Goal: Task Accomplishment & Management: Manage account settings

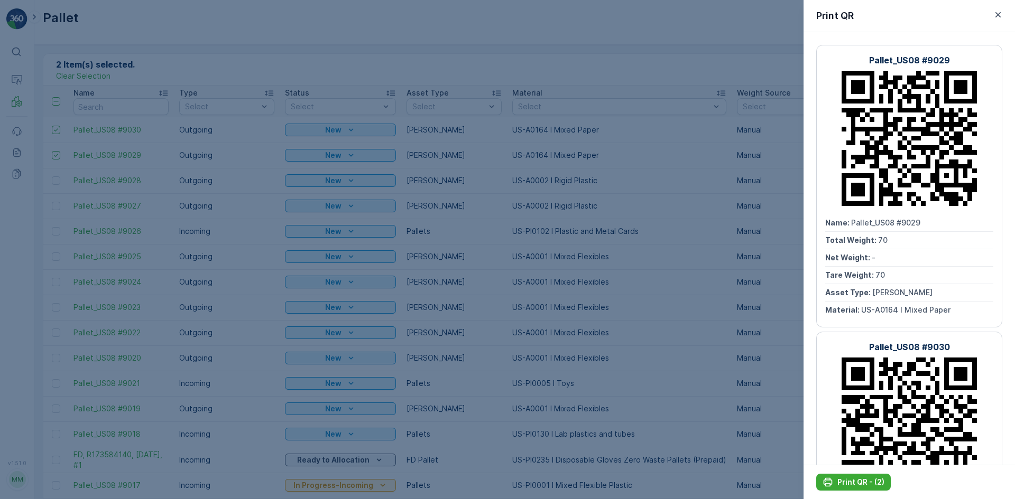
drag, startPoint x: 315, startPoint y: 184, endPoint x: 205, endPoint y: 128, distance: 123.6
click at [317, 184] on div at bounding box center [507, 249] width 1015 height 499
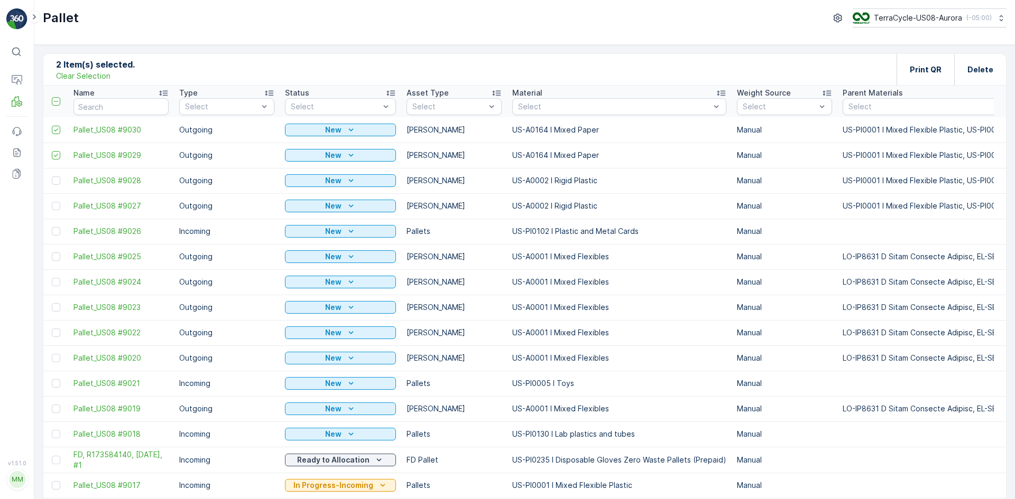
click at [95, 75] on p "Clear Selection" at bounding box center [83, 76] width 54 height 11
click at [126, 108] on input "text" at bounding box center [120, 106] width 95 height 17
type input "8828"
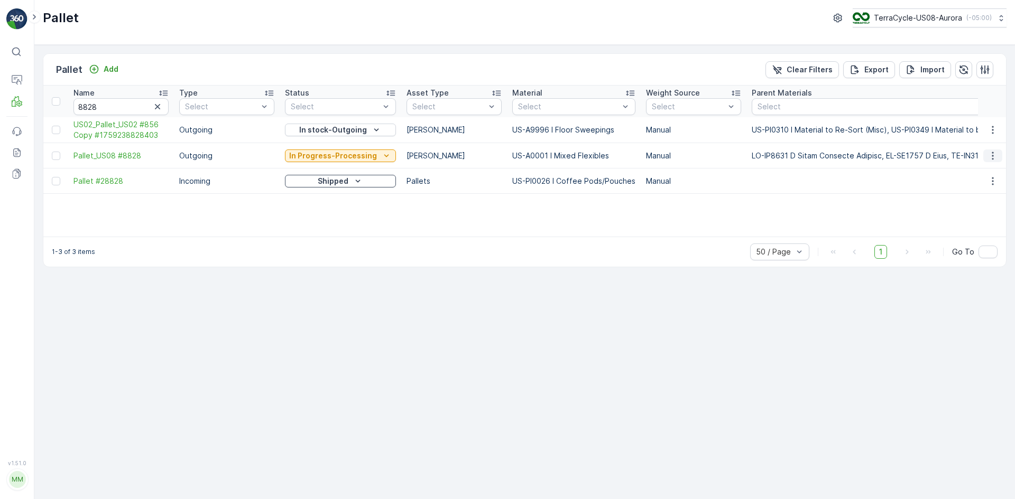
click at [994, 156] on icon "button" at bounding box center [992, 156] width 11 height 11
click at [975, 185] on span "Edit Pallet" at bounding box center [967, 186] width 36 height 11
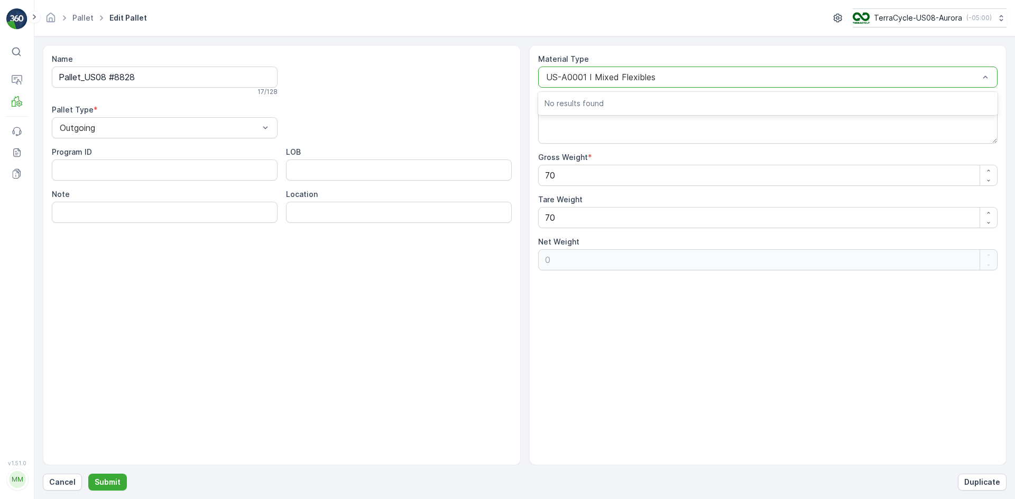
click at [912, 76] on div at bounding box center [762, 77] width 435 height 10
click at [904, 81] on div at bounding box center [762, 77] width 435 height 10
type input "0001"
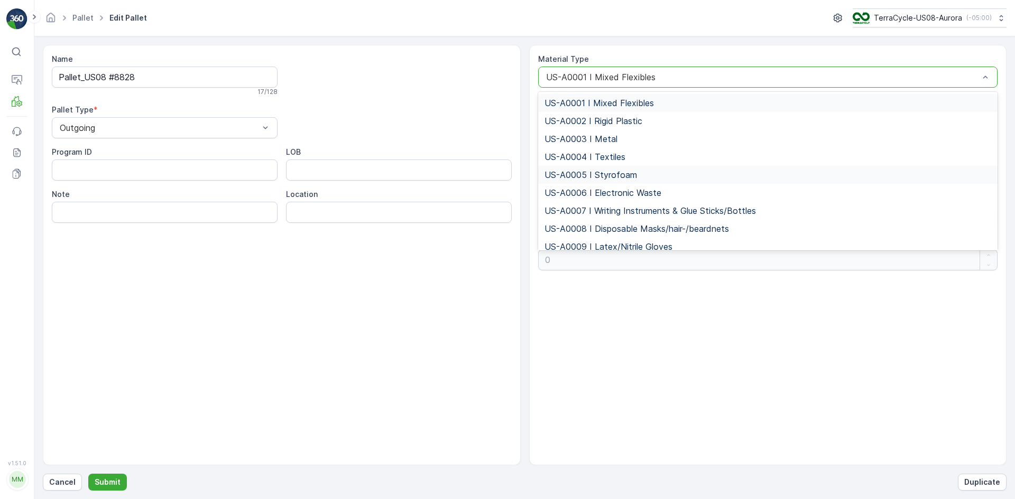
click at [484, 321] on div "Name Pallet_US08 #8828 17 / 128 Pallet Type * Outgoing Program ID LOB Note Loca…" at bounding box center [282, 255] width 478 height 421
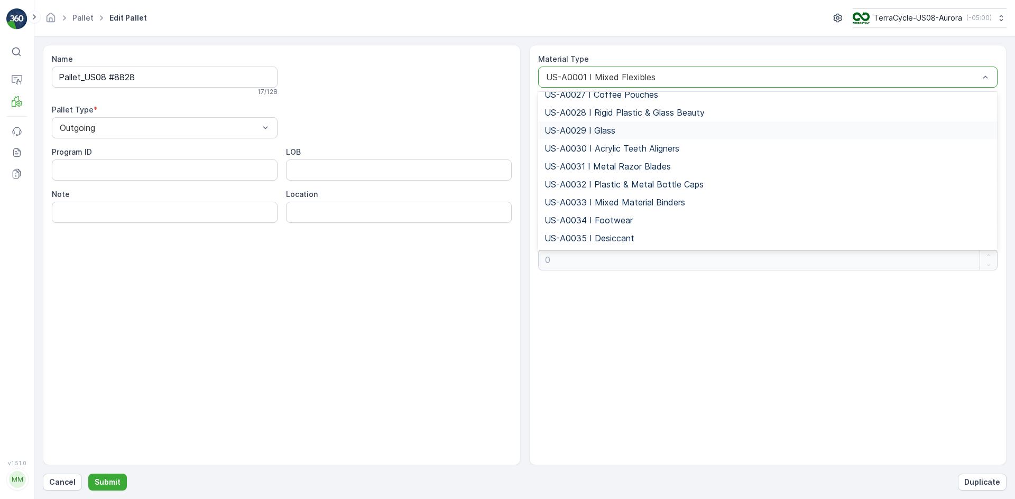
scroll to position [370, 0]
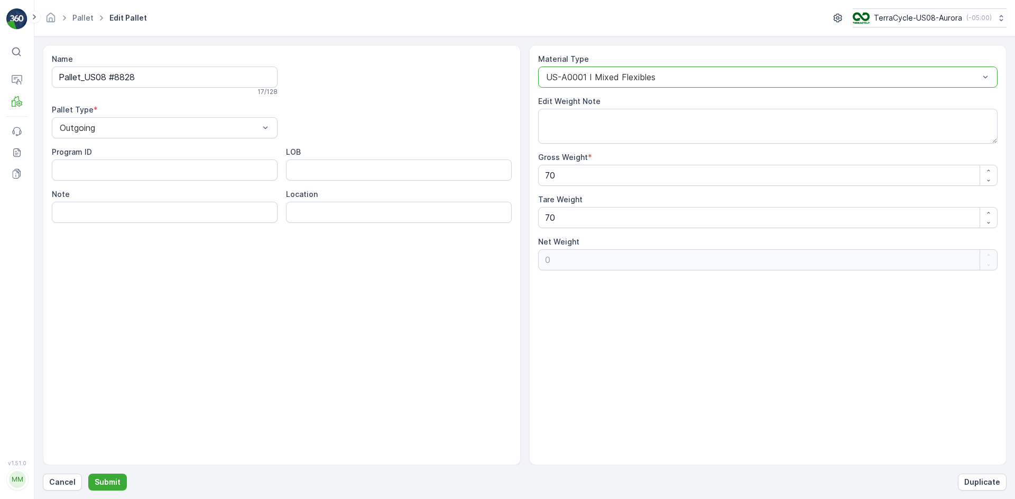
click at [682, 72] on div "US-A0001 I Mixed Flexibles" at bounding box center [768, 77] width 460 height 21
click at [682, 75] on div at bounding box center [762, 77] width 435 height 10
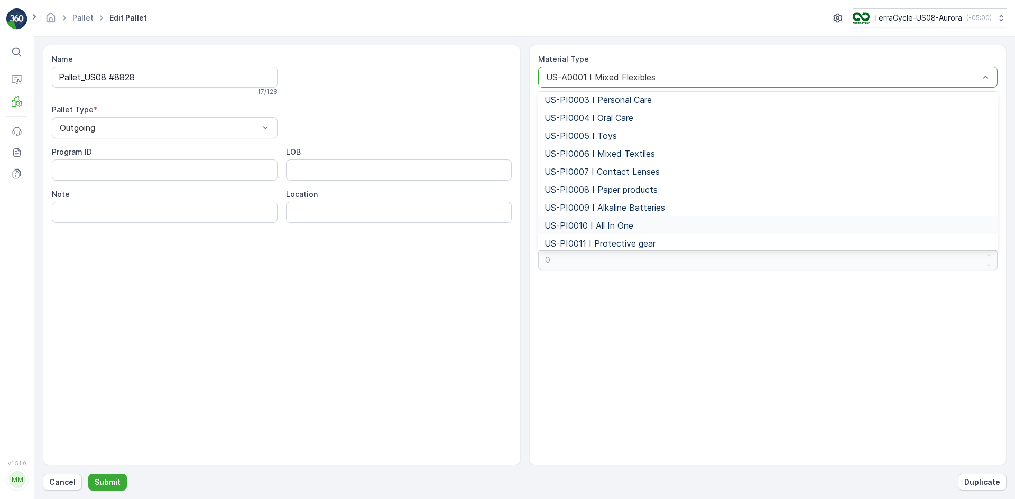
scroll to position [3646, 0]
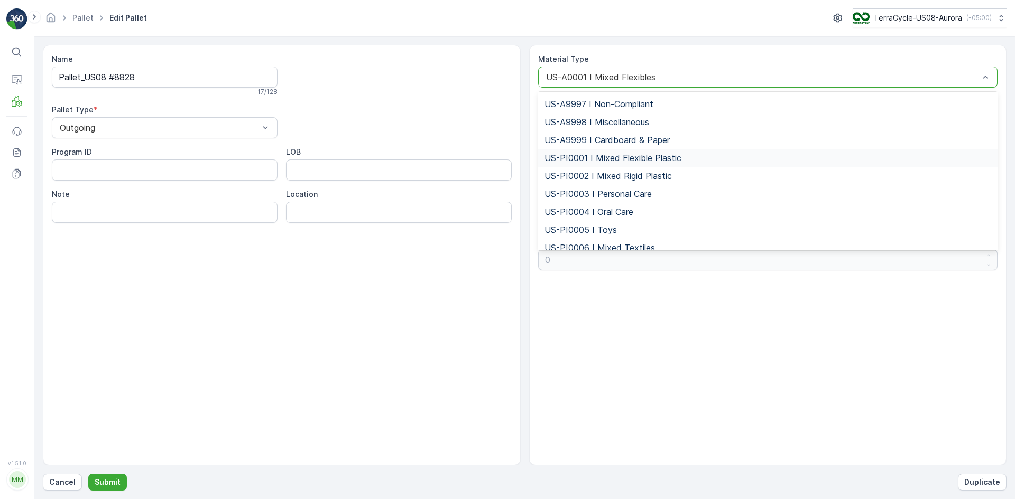
click at [621, 155] on span "US-PI0001 I Mixed Flexible Plastic" at bounding box center [612, 158] width 137 height 10
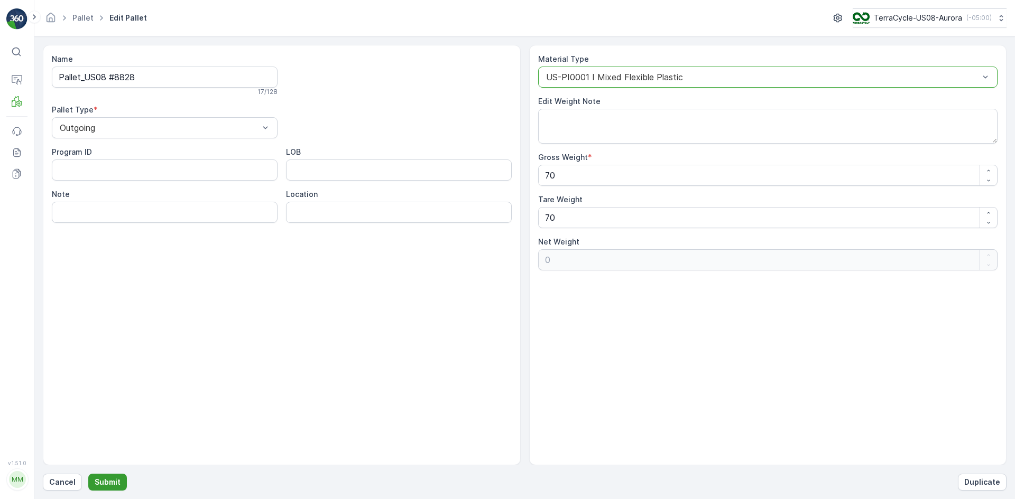
click at [105, 480] on p "Submit" at bounding box center [108, 482] width 26 height 11
click at [194, 133] on div "Outgoing" at bounding box center [165, 127] width 226 height 21
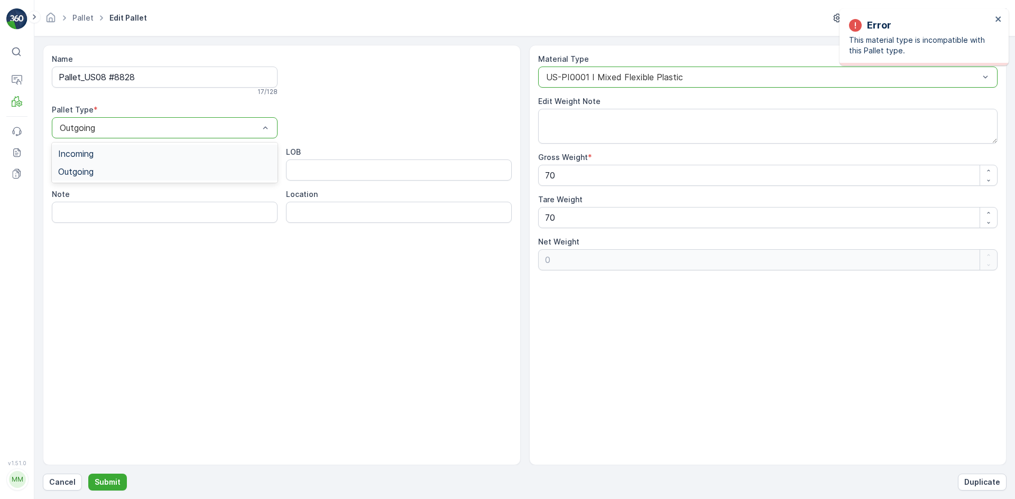
click at [183, 155] on div "Incoming" at bounding box center [164, 154] width 213 height 10
click at [112, 478] on p "Submit" at bounding box center [108, 482] width 26 height 11
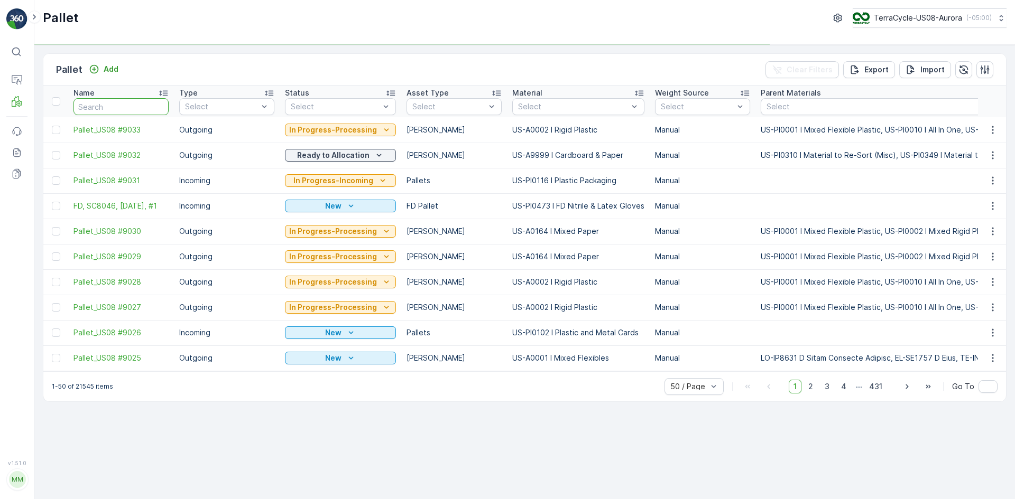
click at [119, 105] on input "text" at bounding box center [120, 106] width 95 height 17
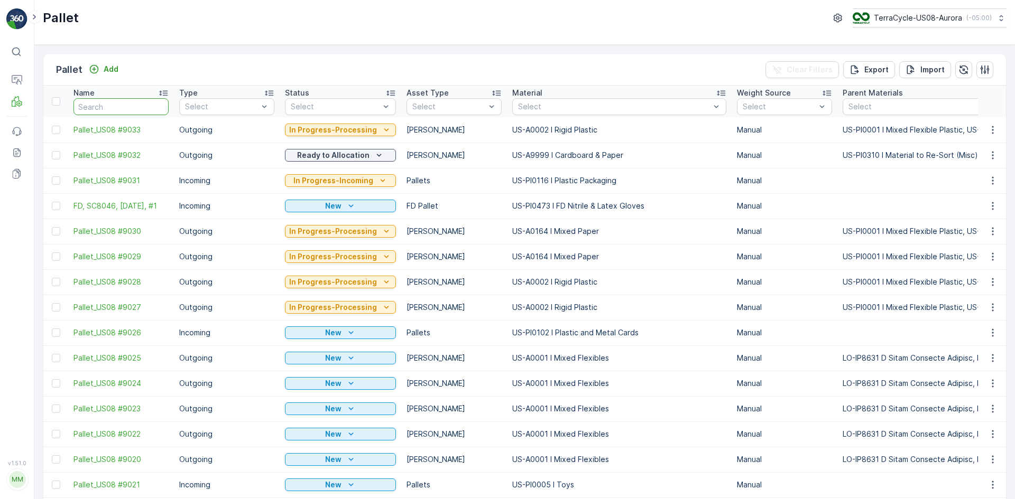
click at [136, 112] on input "text" at bounding box center [120, 106] width 95 height 17
type input "8829"
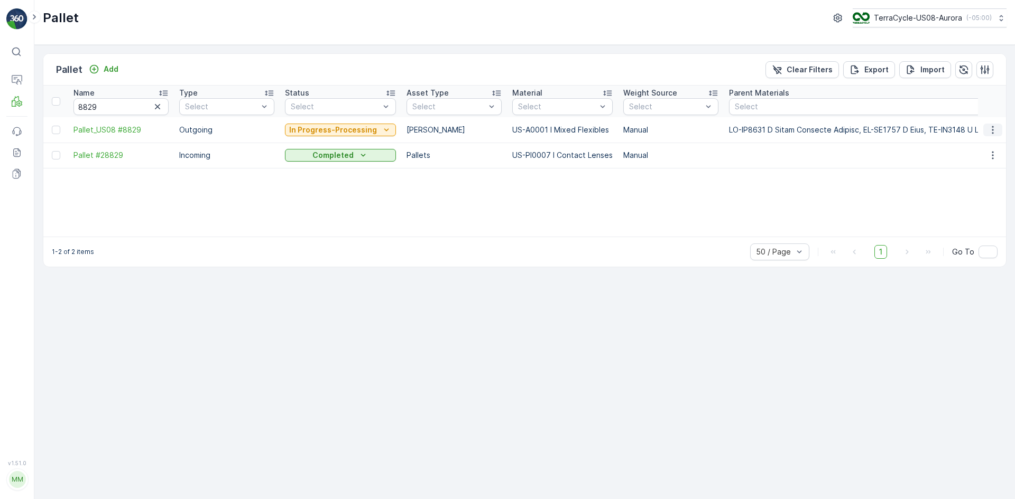
click at [996, 129] on icon "button" at bounding box center [992, 130] width 11 height 11
click at [968, 160] on span "Edit Pallet" at bounding box center [967, 160] width 36 height 11
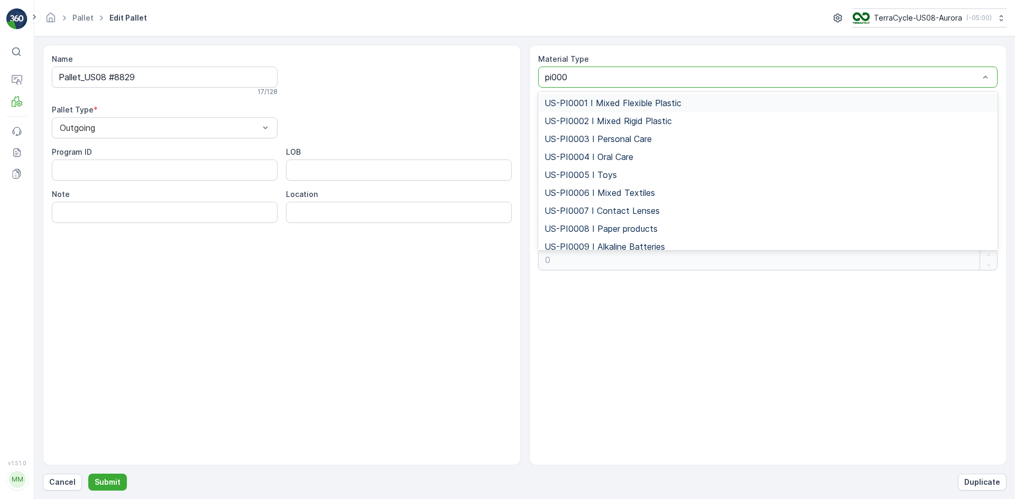
type input "pi0001"
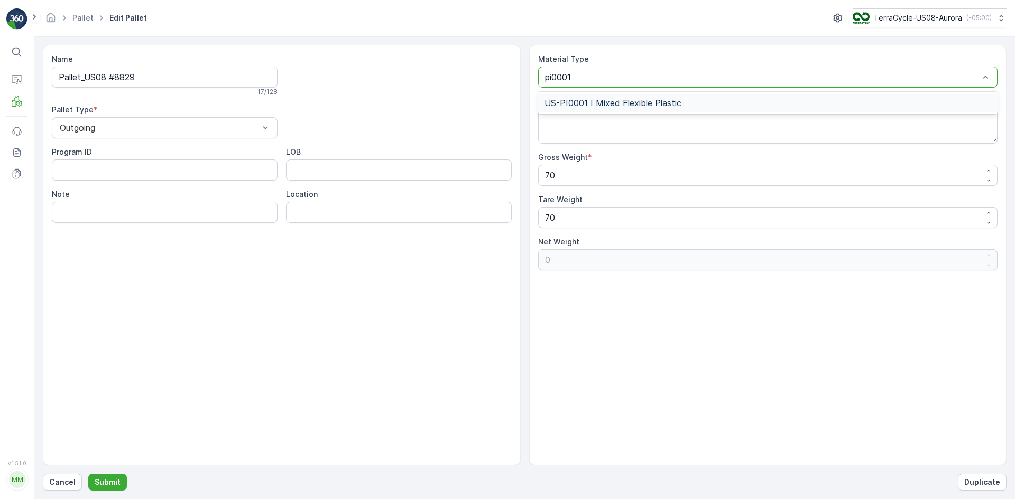
click at [634, 101] on span "US-PI0001 I Mixed Flexible Plastic" at bounding box center [612, 103] width 137 height 10
click at [122, 151] on div "Incoming" at bounding box center [164, 154] width 213 height 10
click at [108, 485] on p "Submit" at bounding box center [108, 482] width 26 height 11
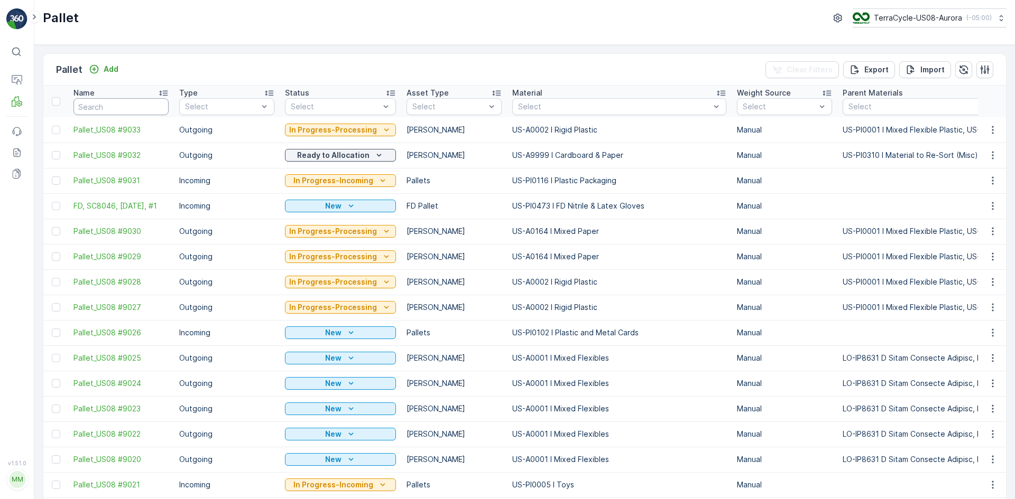
click at [155, 108] on input "text" at bounding box center [120, 106] width 95 height 17
type input "8827"
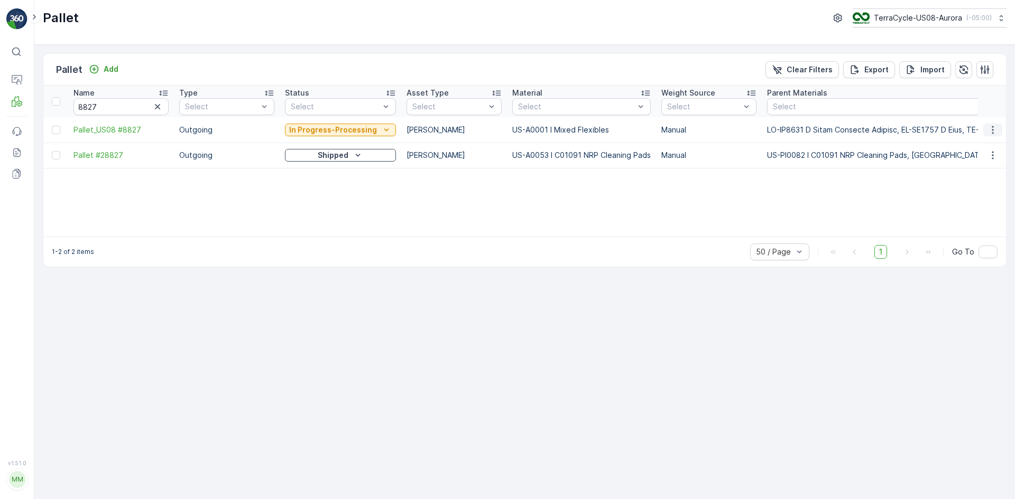
click at [991, 131] on icon "button" at bounding box center [992, 130] width 11 height 11
click at [972, 160] on span "Edit Pallet" at bounding box center [967, 160] width 36 height 11
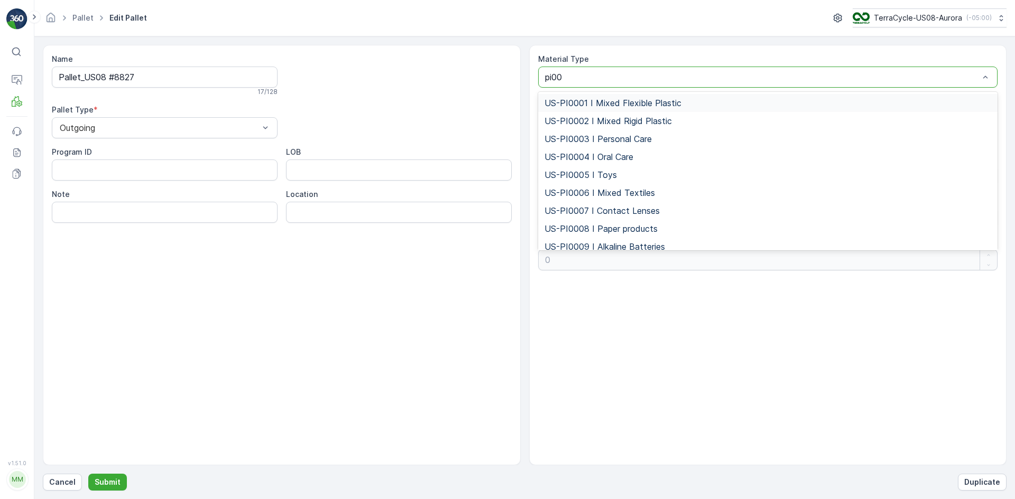
type input "pi000"
click at [632, 103] on span "US-PI0001 I Mixed Flexible Plastic" at bounding box center [612, 103] width 137 height 10
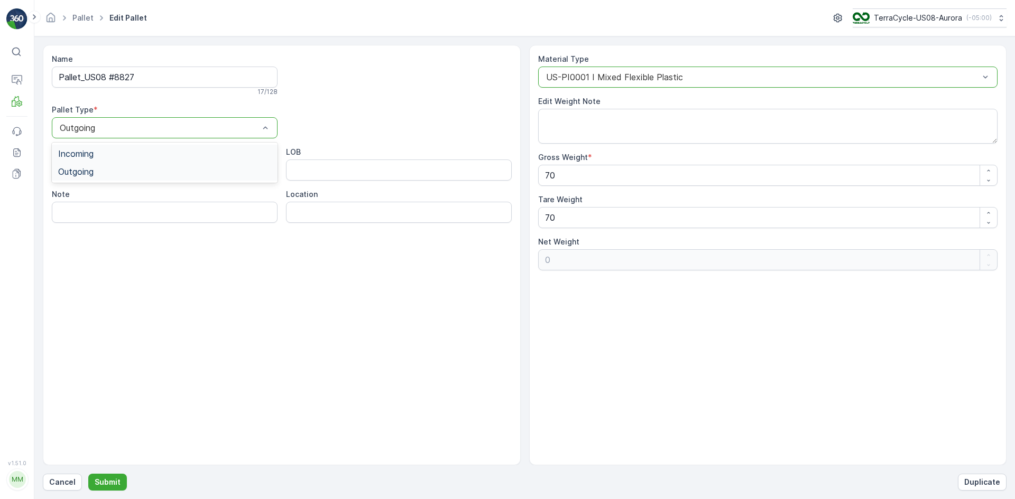
click at [191, 155] on div "Incoming" at bounding box center [164, 154] width 213 height 10
click at [115, 482] on p "Submit" at bounding box center [108, 482] width 26 height 11
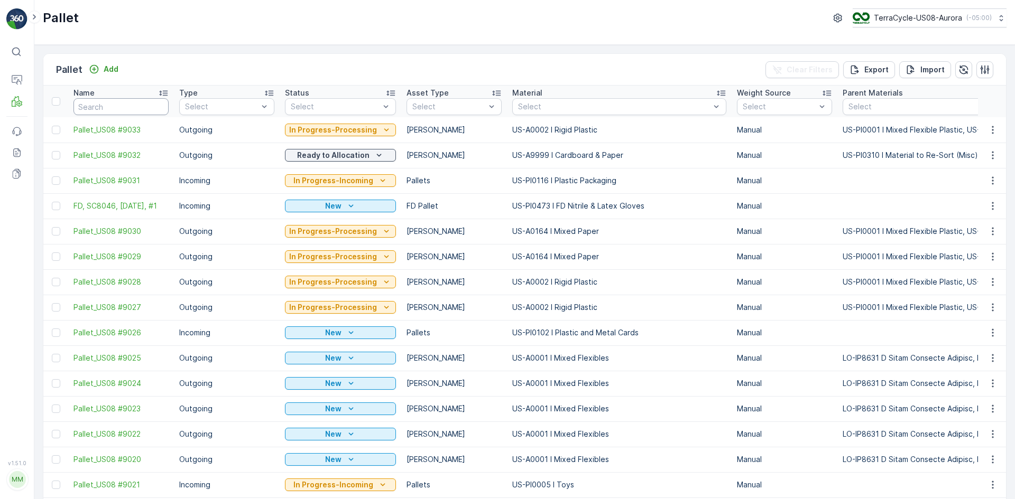
click at [150, 109] on input "text" at bounding box center [120, 106] width 95 height 17
type input "8826"
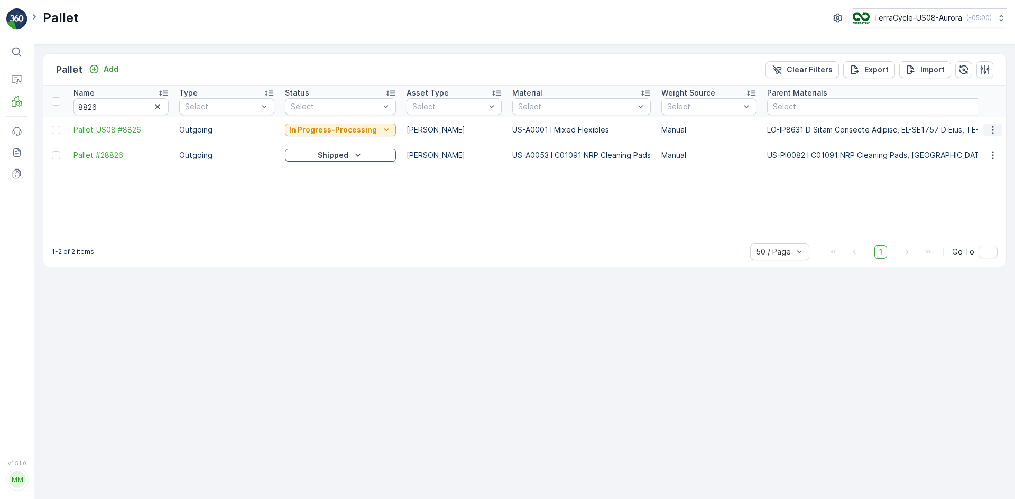
click at [987, 130] on icon "button" at bounding box center [992, 130] width 11 height 11
click at [978, 159] on span "Edit Pallet" at bounding box center [967, 160] width 36 height 11
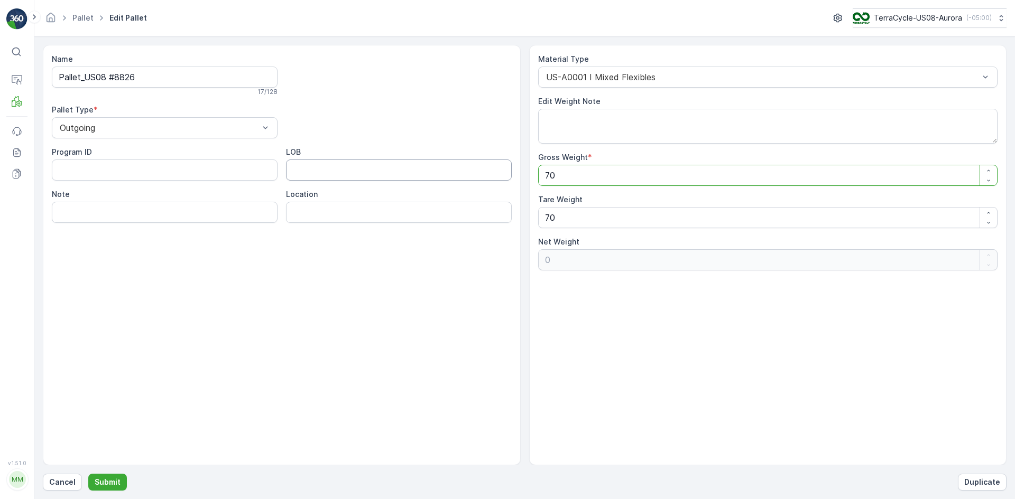
drag, startPoint x: 561, startPoint y: 172, endPoint x: 488, endPoint y: 170, distance: 73.0
click at [488, 170] on div "Name Pallet_US08 #8826 17 / 128 Pallet Type * Outgoing Program ID LOB Note Loca…" at bounding box center [524, 255] width 963 height 421
type Weight "1"
type Weight "-69"
type Weight "12"
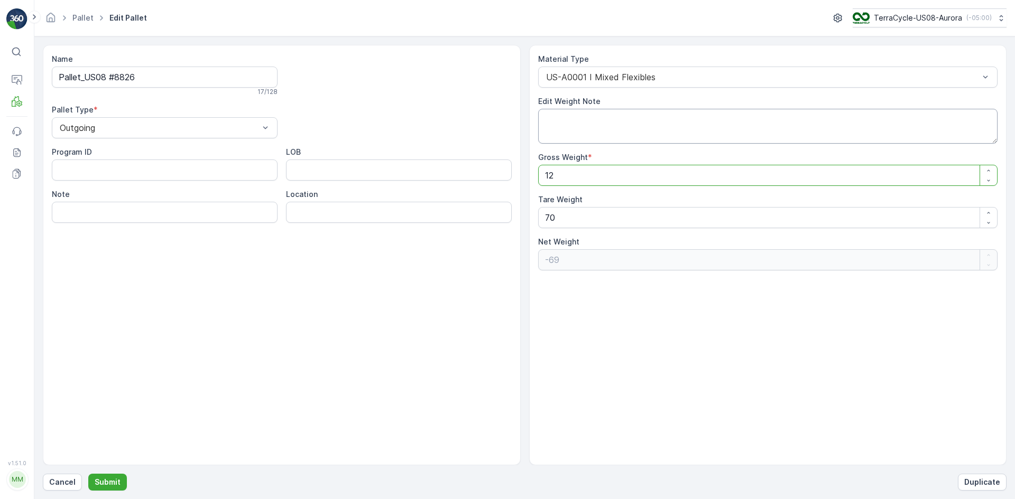
type Weight "-58"
type Weight "120"
type Weight "50"
type Weight "120"
click at [112, 152] on div "Incoming" at bounding box center [164, 154] width 213 height 10
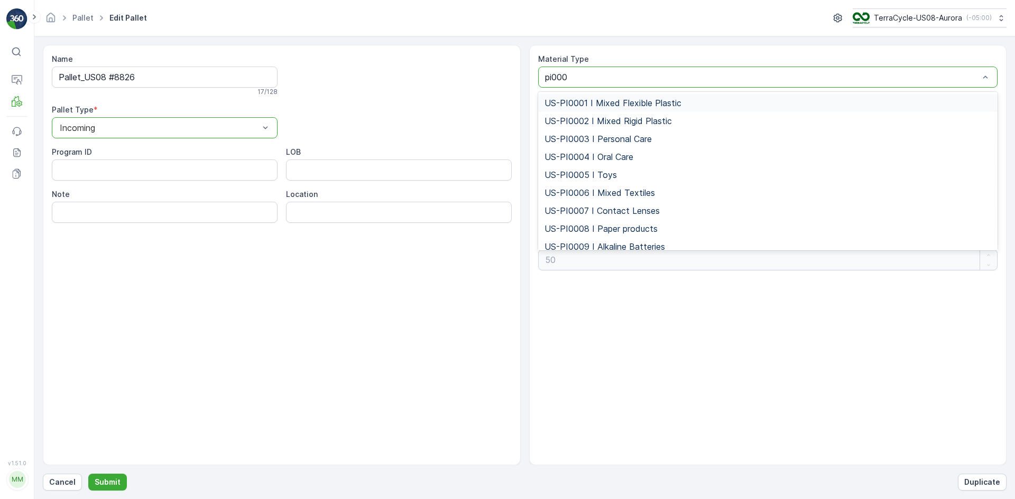
type input "pi0001"
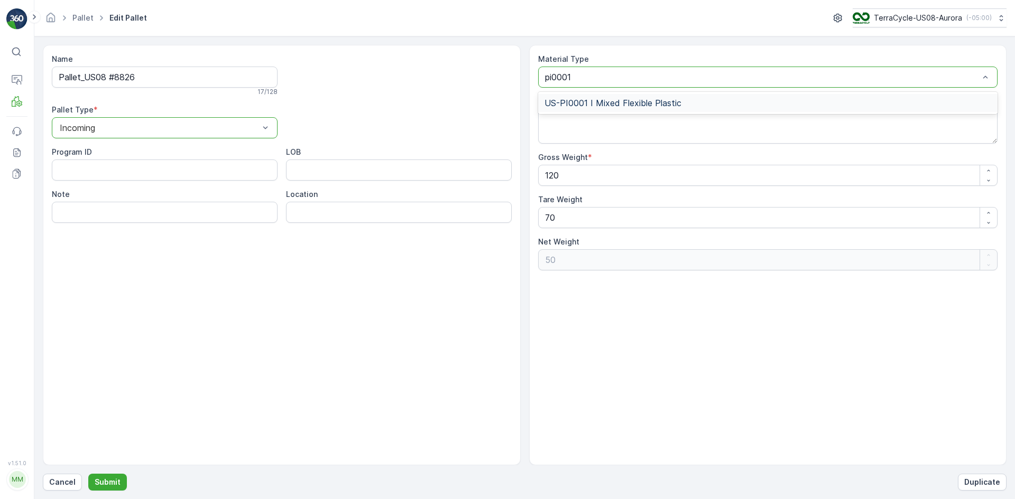
click at [630, 100] on span "US-PI0001 I Mixed Flexible Plastic" at bounding box center [612, 103] width 137 height 10
click at [101, 482] on p "Submit" at bounding box center [108, 482] width 26 height 11
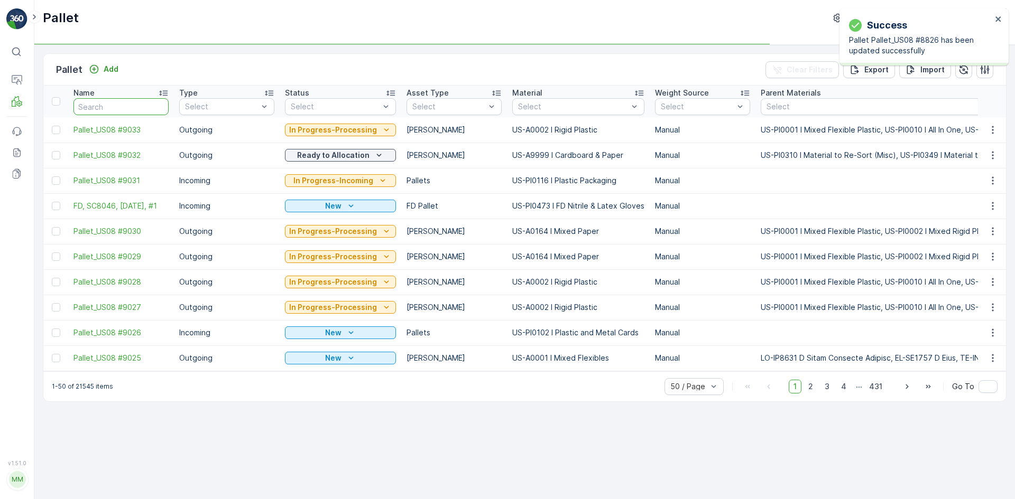
click at [116, 112] on input "text" at bounding box center [120, 106] width 95 height 17
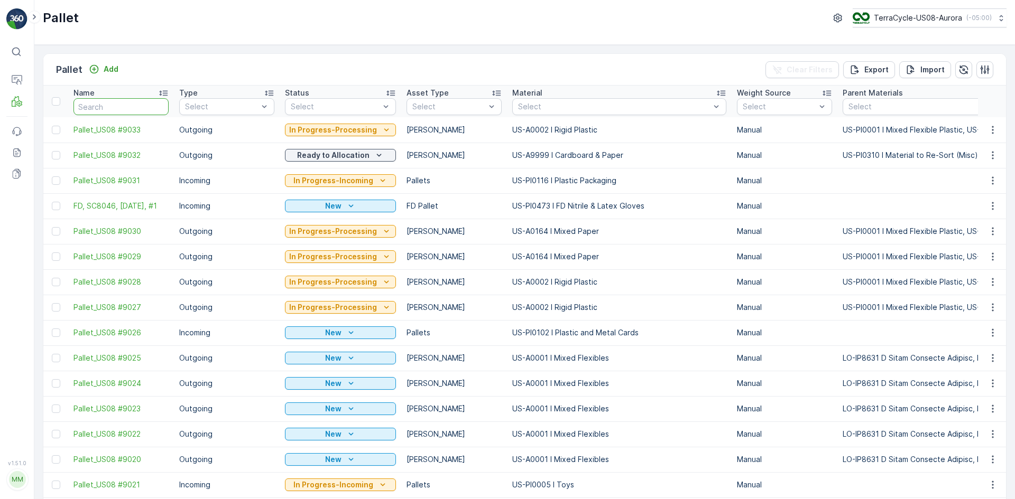
click at [127, 108] on input "text" at bounding box center [120, 106] width 95 height 17
type input "8827"
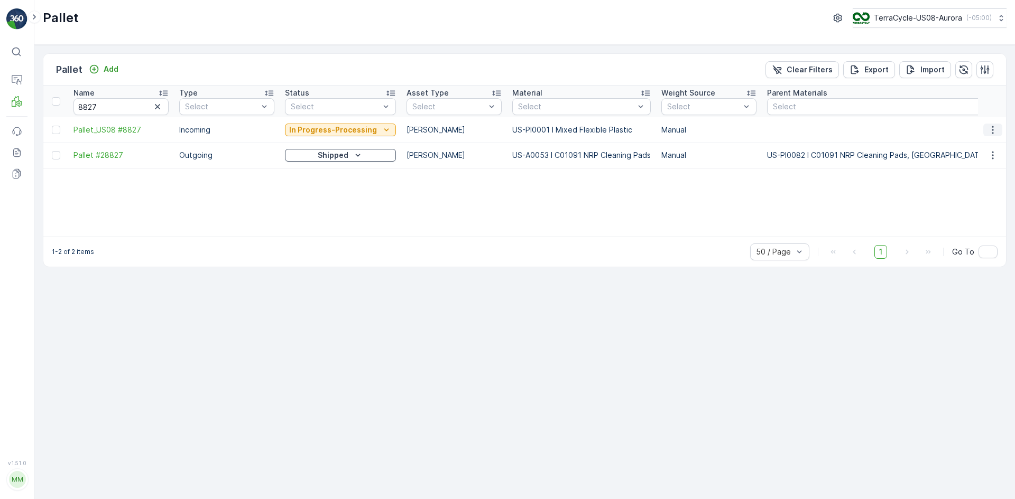
click at [991, 128] on icon "button" at bounding box center [992, 130] width 11 height 11
click at [977, 157] on span "Edit Pallet" at bounding box center [967, 160] width 36 height 11
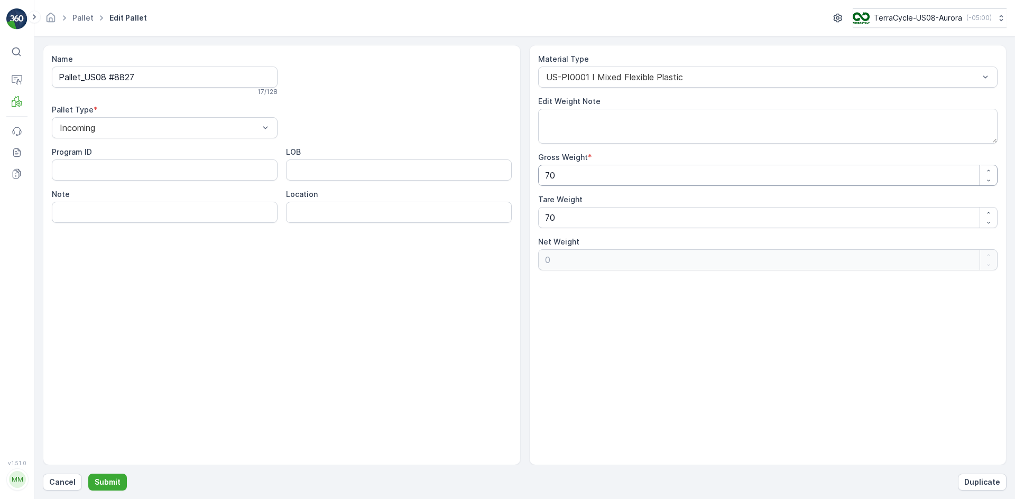
click at [620, 178] on Weight "70" at bounding box center [768, 175] width 460 height 21
type Weight "7"
type Weight "-63"
type Weight "0"
type Weight "1"
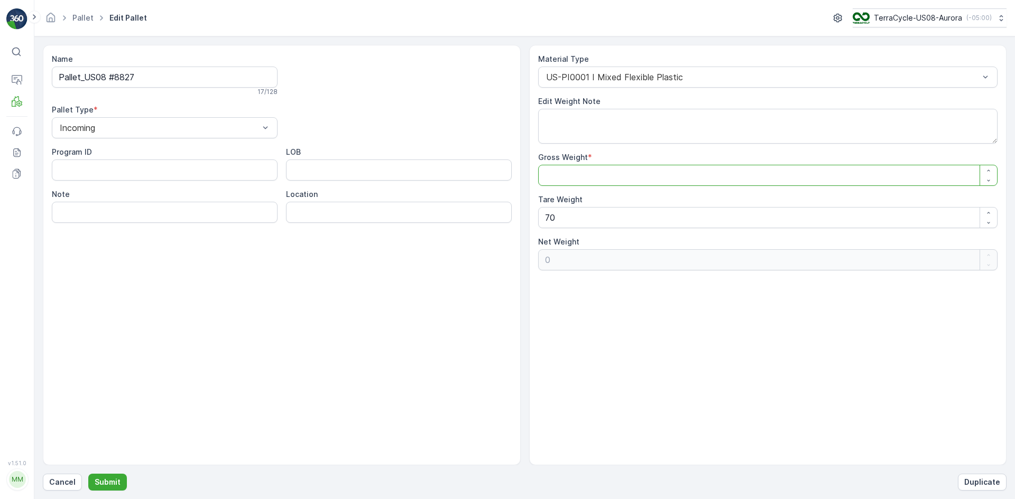
type Weight "-69"
type Weight "14"
type Weight "-56"
type Weight "140"
type Weight "70"
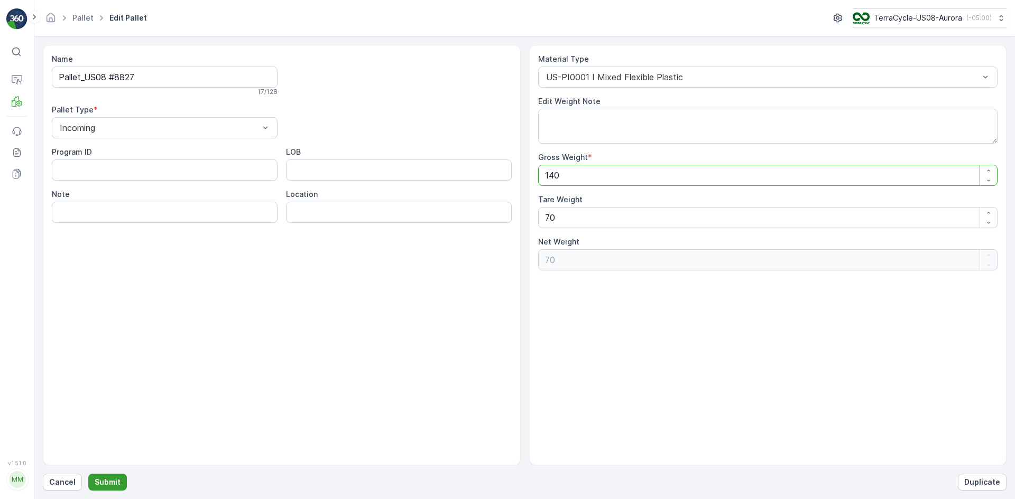
type Weight "140"
click at [104, 487] on p "Submit" at bounding box center [108, 482] width 26 height 11
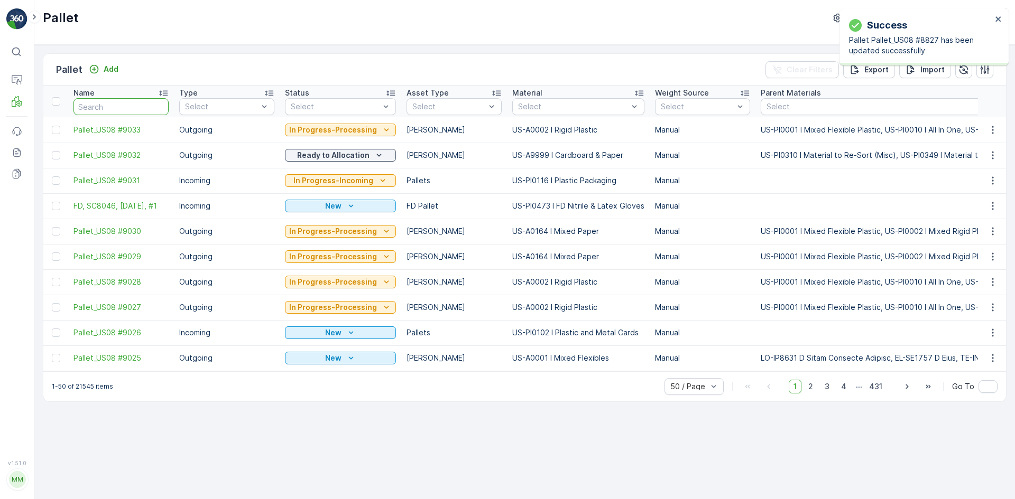
click at [126, 106] on input "text" at bounding box center [120, 106] width 95 height 17
type input "8828"
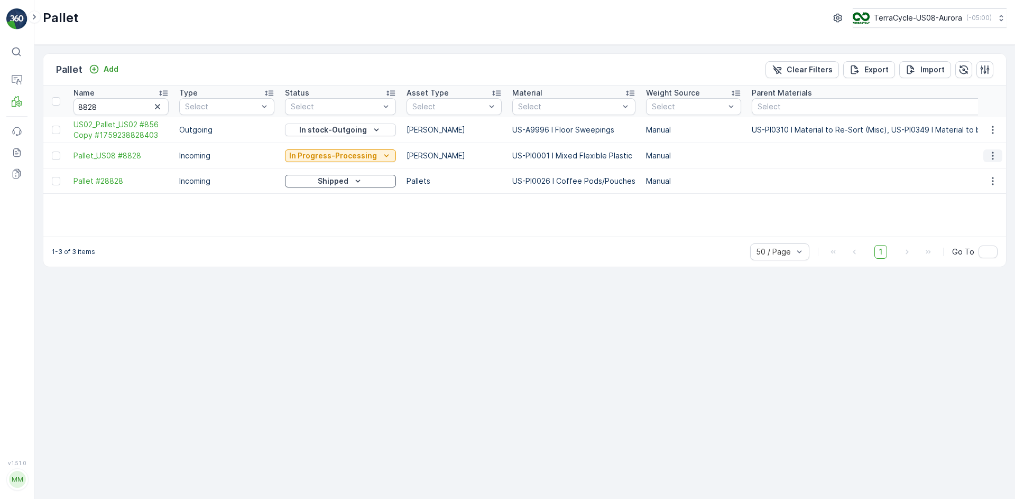
click at [1000, 155] on button "button" at bounding box center [992, 156] width 19 height 13
click at [978, 186] on span "Edit Pallet" at bounding box center [967, 186] width 36 height 11
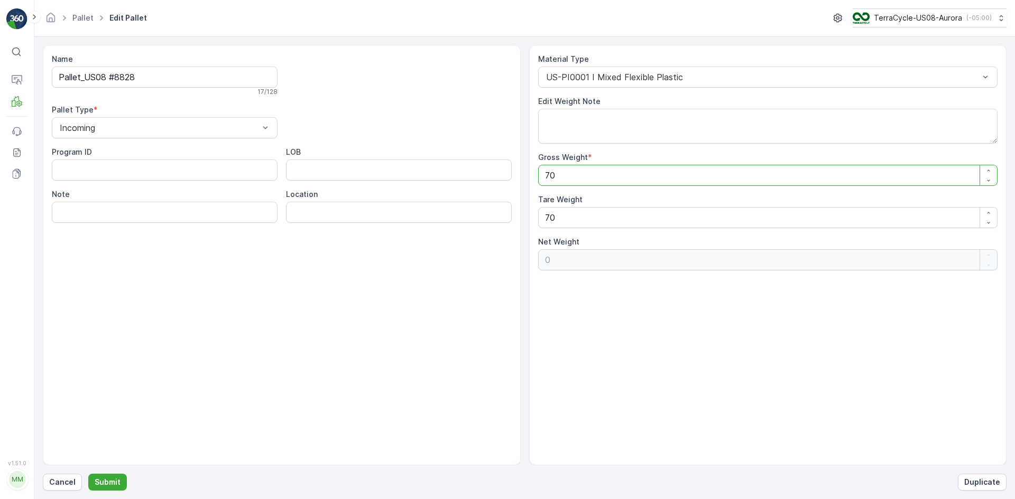
drag, startPoint x: 688, startPoint y: 178, endPoint x: 512, endPoint y: 185, distance: 176.7
click at [512, 185] on div "Name Pallet_US08 #8828 17 / 128 Pallet Type * Incoming Program ID LOB Note Loca…" at bounding box center [524, 255] width 963 height 421
type Weight "1"
type Weight "-69"
type Weight "12"
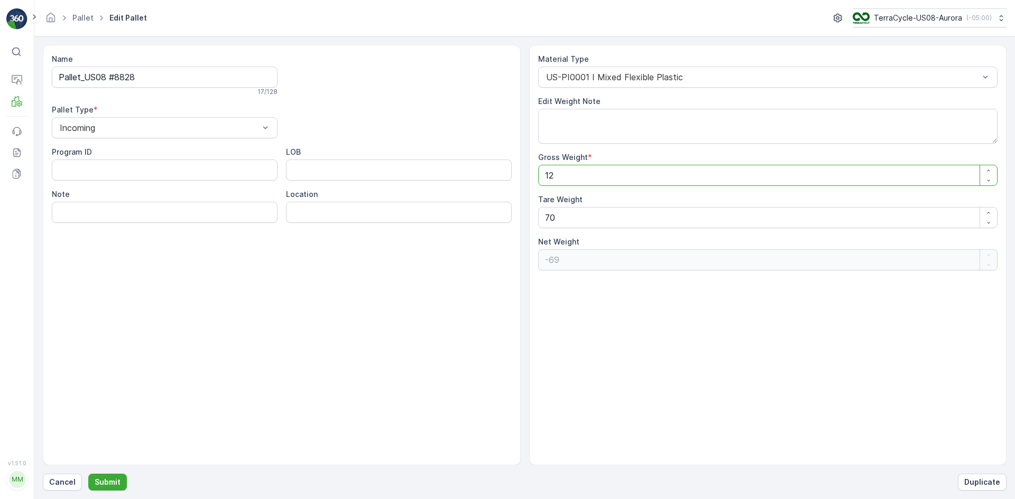
type Weight "-58"
type Weight "120"
type Weight "50"
type Weight "120"
click at [110, 481] on p "Submit" at bounding box center [108, 482] width 26 height 11
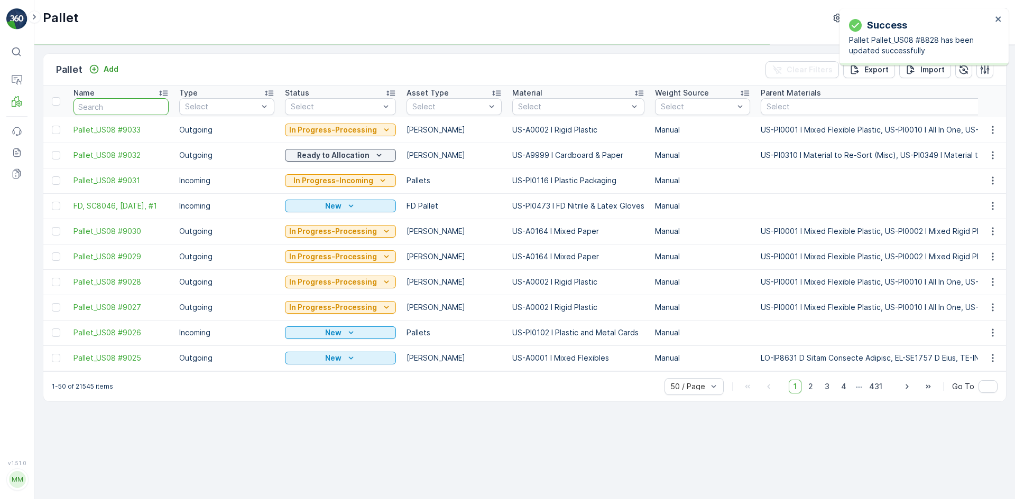
click at [116, 104] on input "text" at bounding box center [120, 106] width 95 height 17
type input "8829"
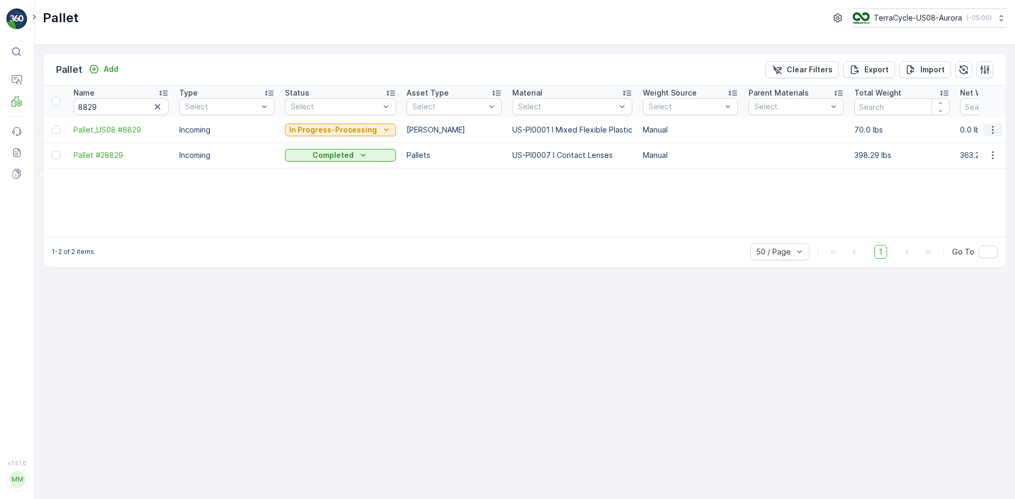
click at [996, 133] on icon "button" at bounding box center [992, 130] width 11 height 11
click at [980, 157] on span "Edit Pallet" at bounding box center [967, 160] width 36 height 11
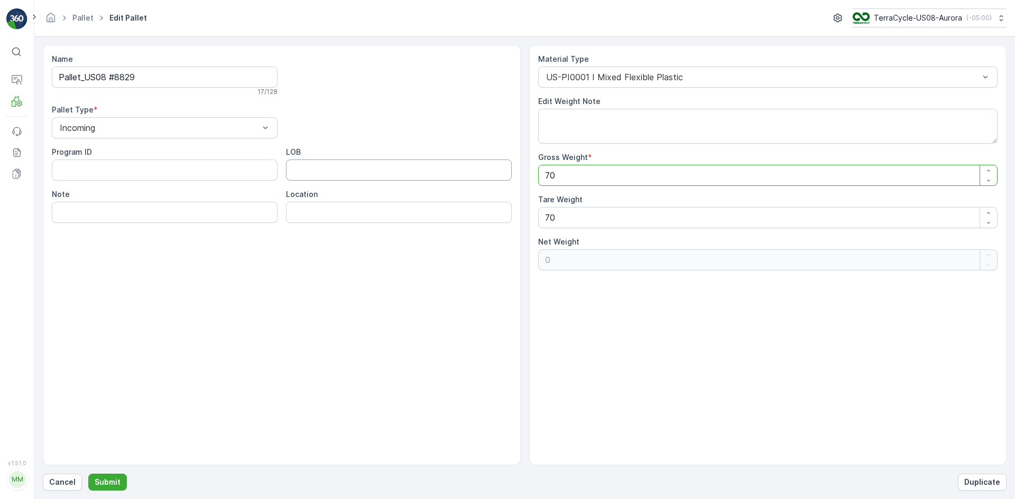
drag, startPoint x: 589, startPoint y: 175, endPoint x: 440, endPoint y: 170, distance: 148.6
click at [440, 170] on div "Name Pallet_US08 #8829 17 / 128 Pallet Type * Incoming Program ID LOB Note Loca…" at bounding box center [524, 255] width 963 height 421
type Weight "1"
type Weight "-69"
type Weight "12"
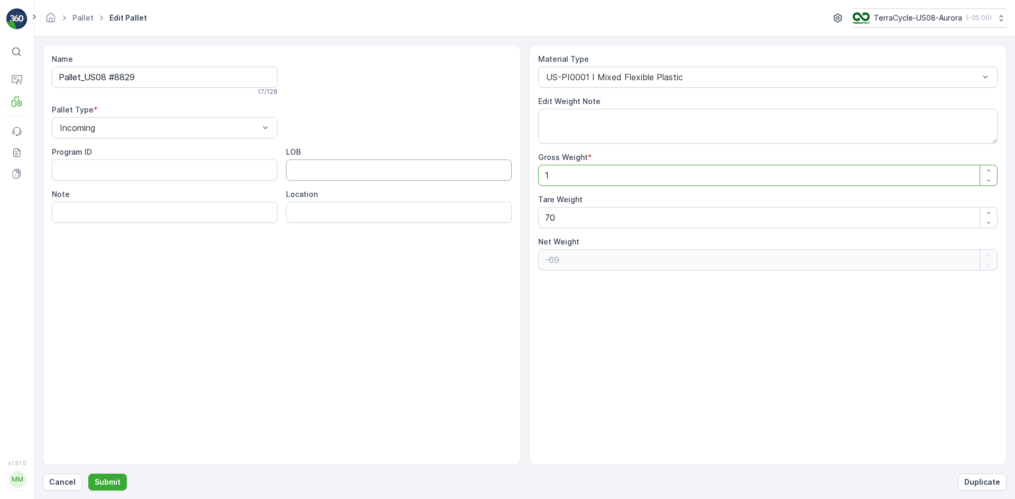
type Weight "-58"
type Weight "120"
type Weight "50"
type Weight "120"
click at [117, 484] on p "Submit" at bounding box center [108, 482] width 26 height 11
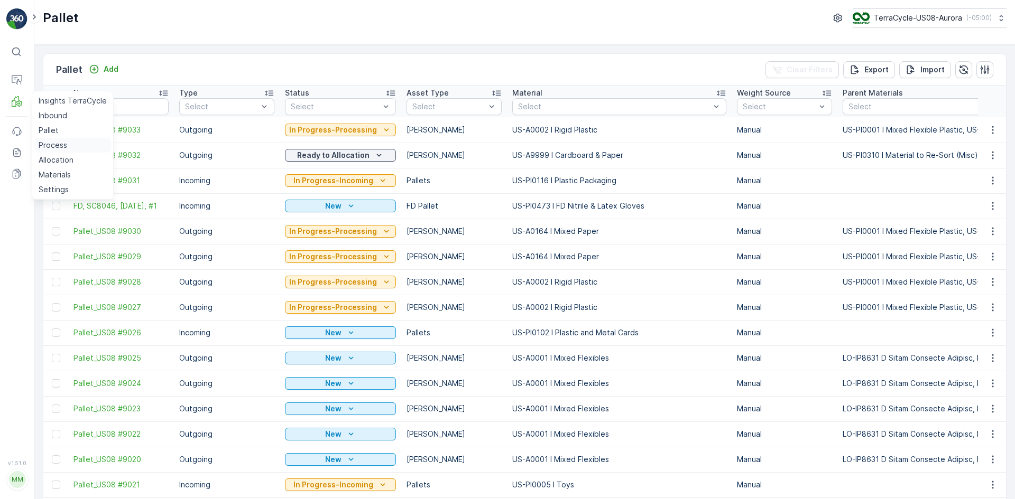
click at [61, 143] on p "Process" at bounding box center [53, 145] width 29 height 11
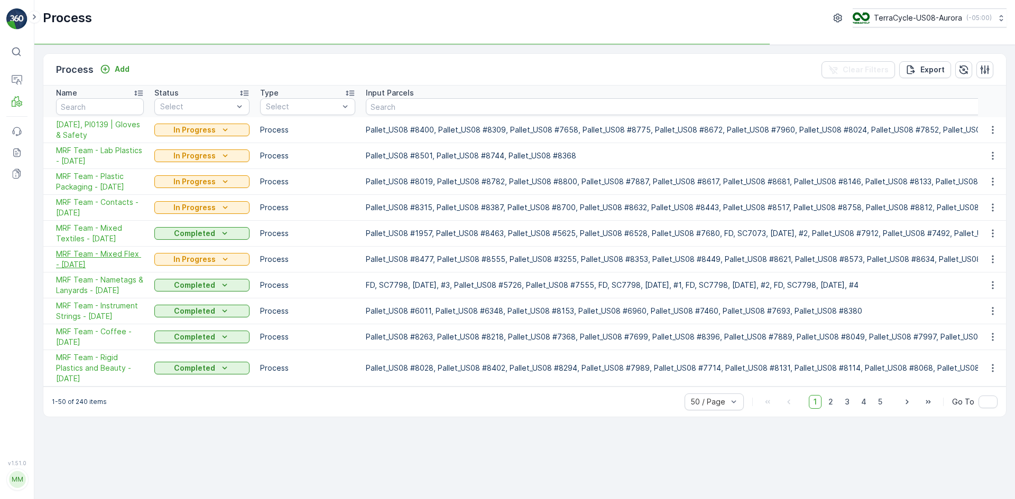
click at [113, 262] on span "MRF Team - Mixed Flex - [DATE]" at bounding box center [100, 259] width 88 height 21
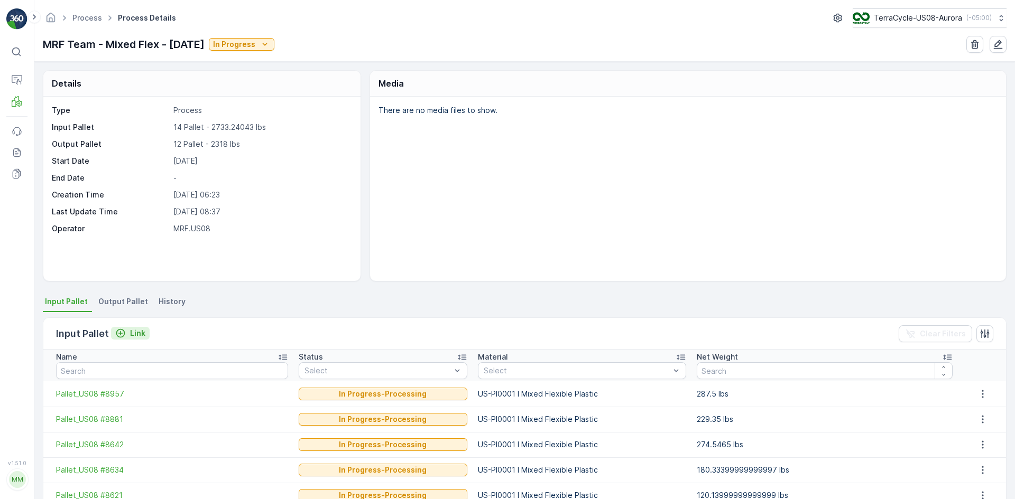
click at [123, 337] on icon "Link" at bounding box center [120, 333] width 11 height 11
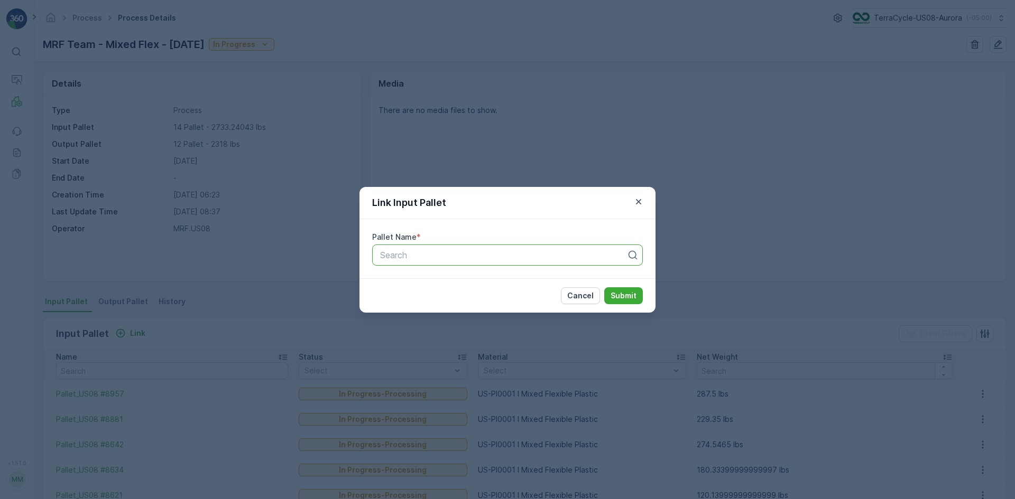
click at [446, 252] on div at bounding box center [503, 255] width 248 height 10
type input "8828"
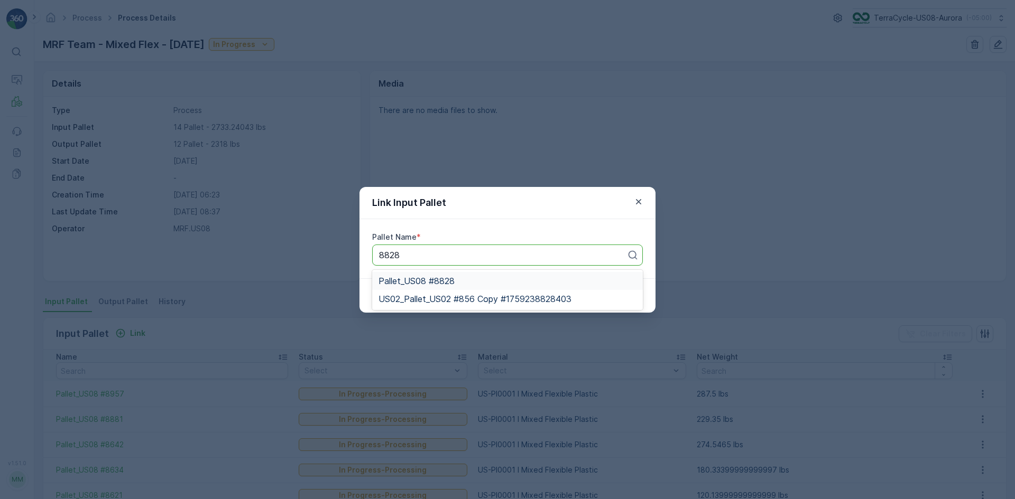
click at [441, 282] on span "Pallet_US08 #8828" at bounding box center [416, 281] width 76 height 10
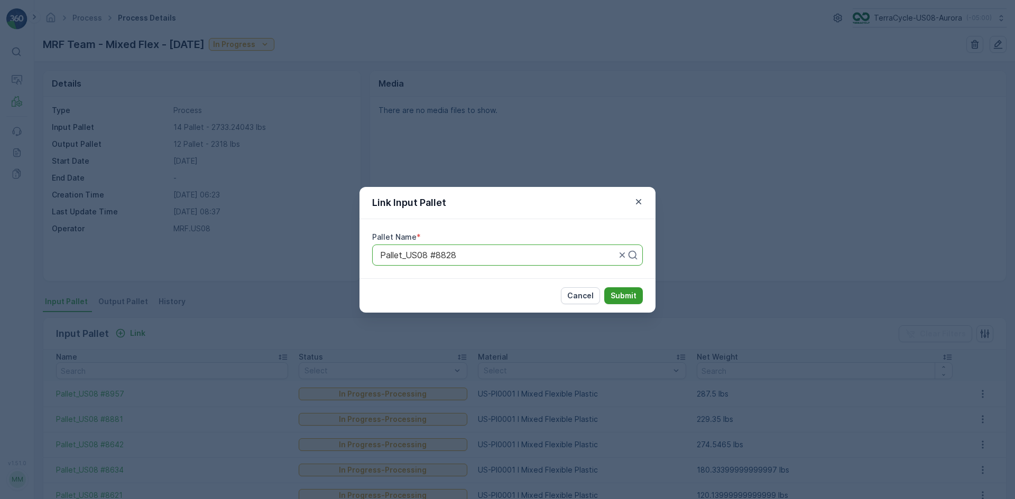
click at [631, 297] on p "Submit" at bounding box center [623, 296] width 26 height 11
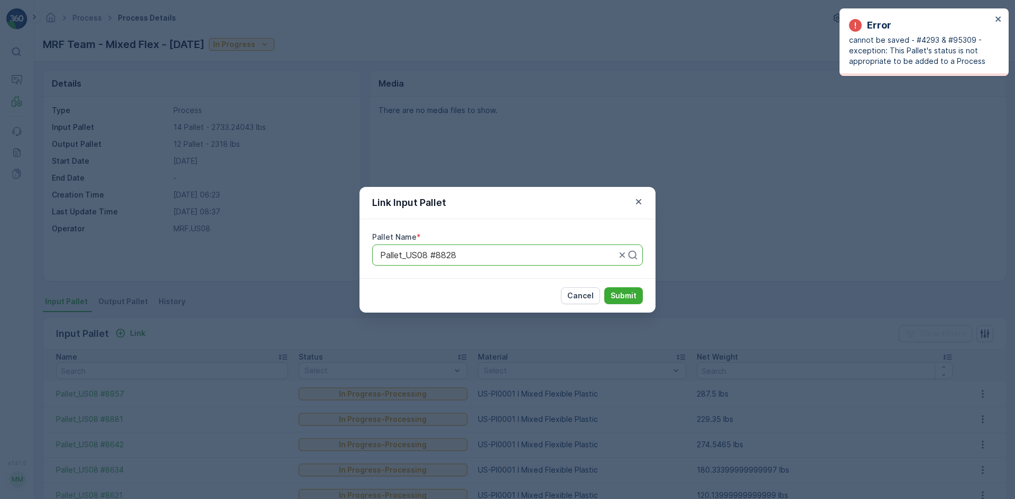
click at [532, 356] on div "Link Input Pallet Pallet Name * Pallet_US08 #8828 Cancel Submit" at bounding box center [507, 249] width 1015 height 499
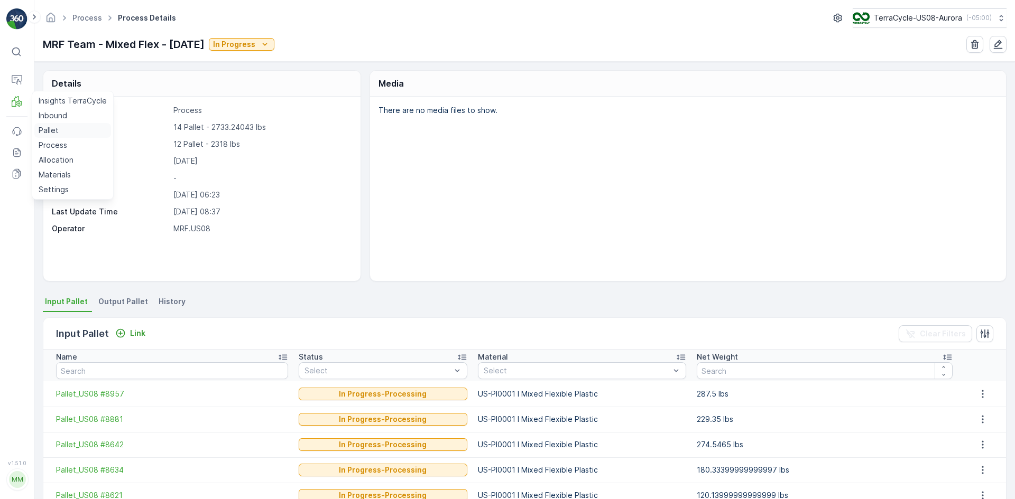
click at [53, 129] on p "Pallet" at bounding box center [49, 130] width 20 height 11
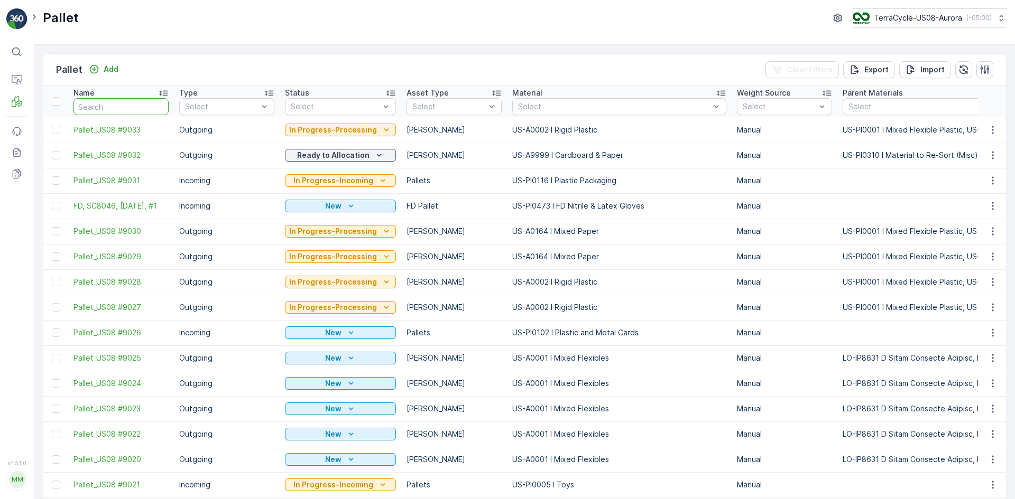
click at [143, 101] on input "text" at bounding box center [120, 106] width 95 height 17
type input "8828"
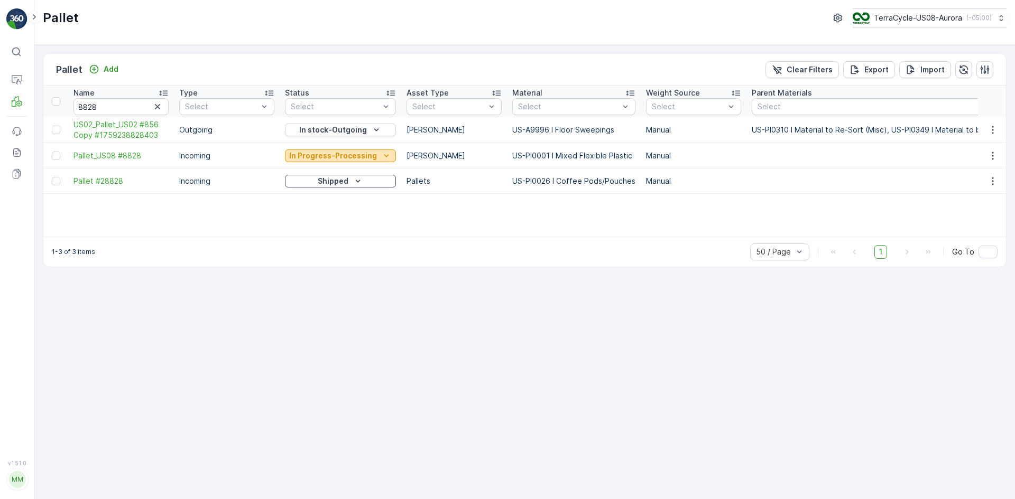
click at [350, 157] on p "In Progress-Processing" at bounding box center [333, 156] width 88 height 11
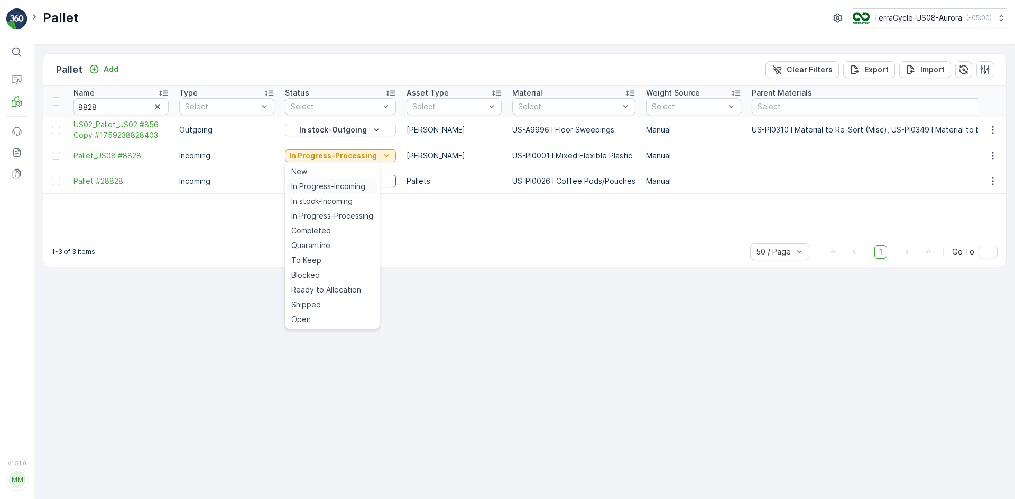
click at [351, 184] on span "In Progress-Incoming" at bounding box center [328, 186] width 74 height 11
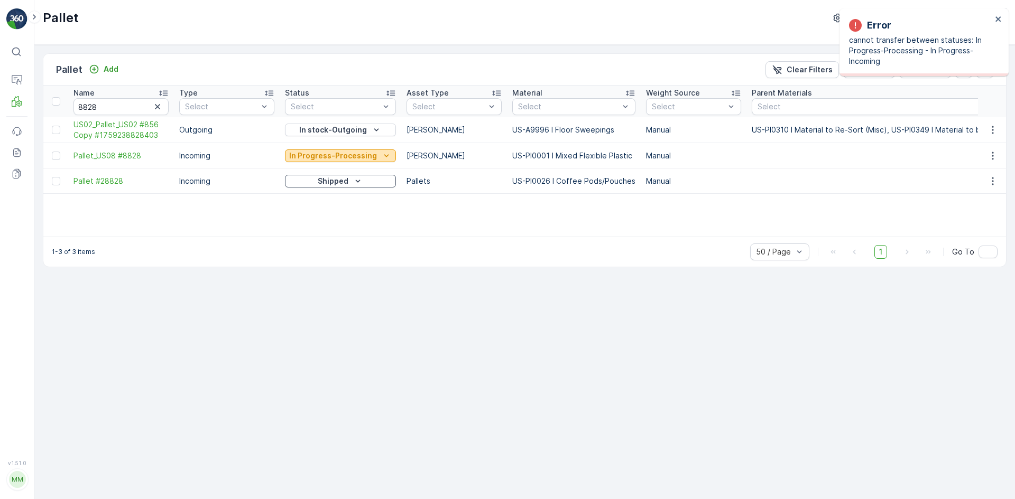
click at [347, 158] on p "In Progress-Processing" at bounding box center [333, 156] width 88 height 11
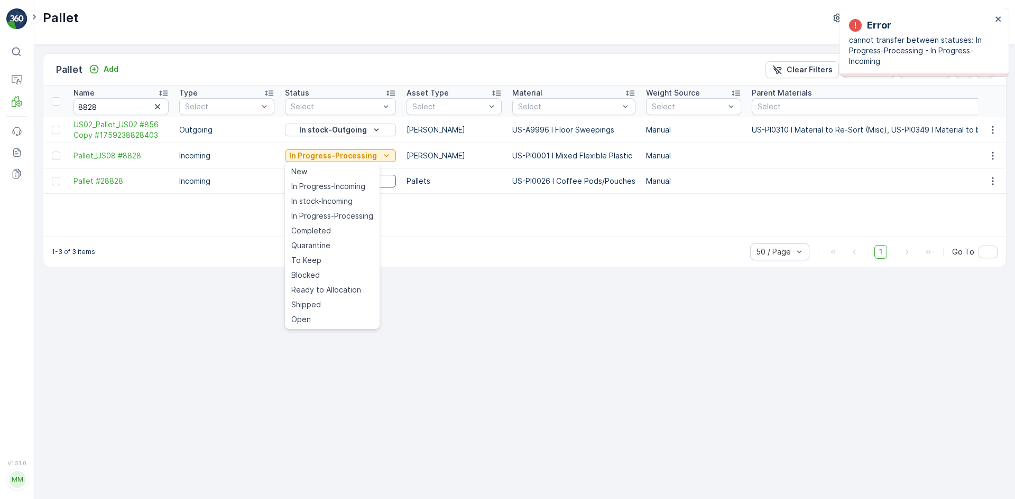
click at [329, 239] on div "Quarantine" at bounding box center [332, 245] width 90 height 15
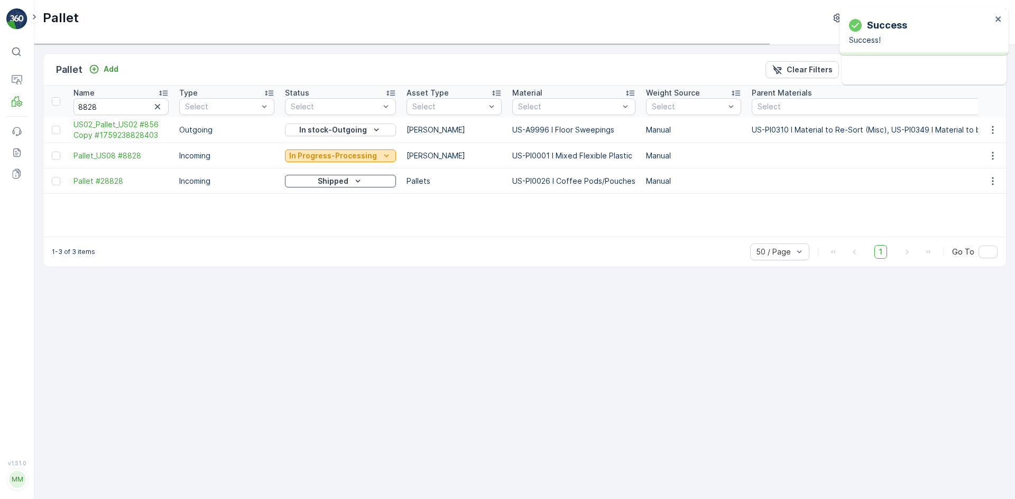
click at [351, 155] on p "In Progress-Processing" at bounding box center [333, 156] width 88 height 11
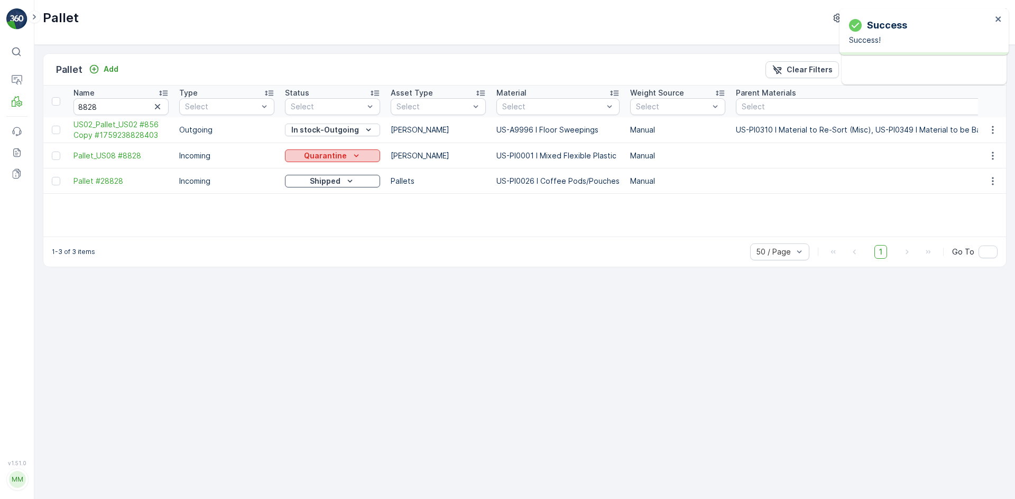
click at [346, 158] on div "Quarantine" at bounding box center [332, 156] width 87 height 11
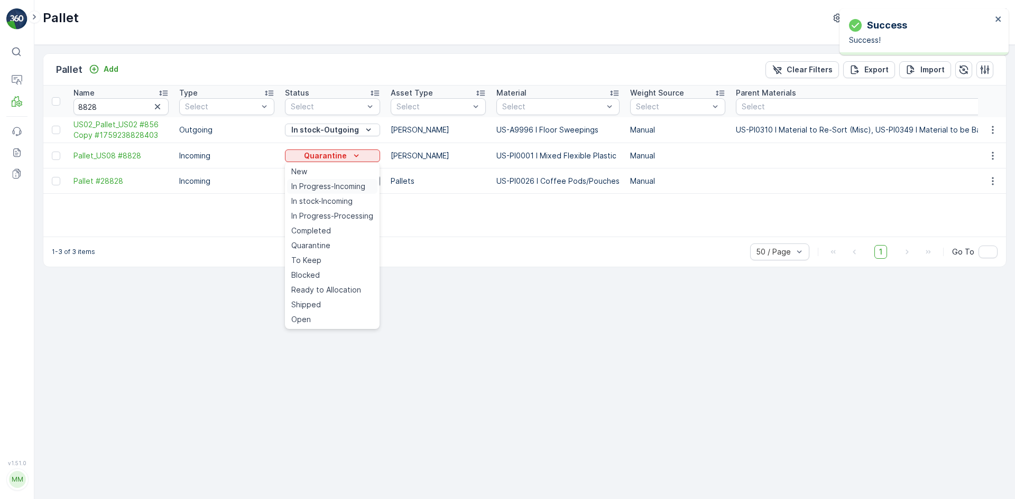
click at [342, 185] on span "In Progress-Incoming" at bounding box center [328, 186] width 74 height 11
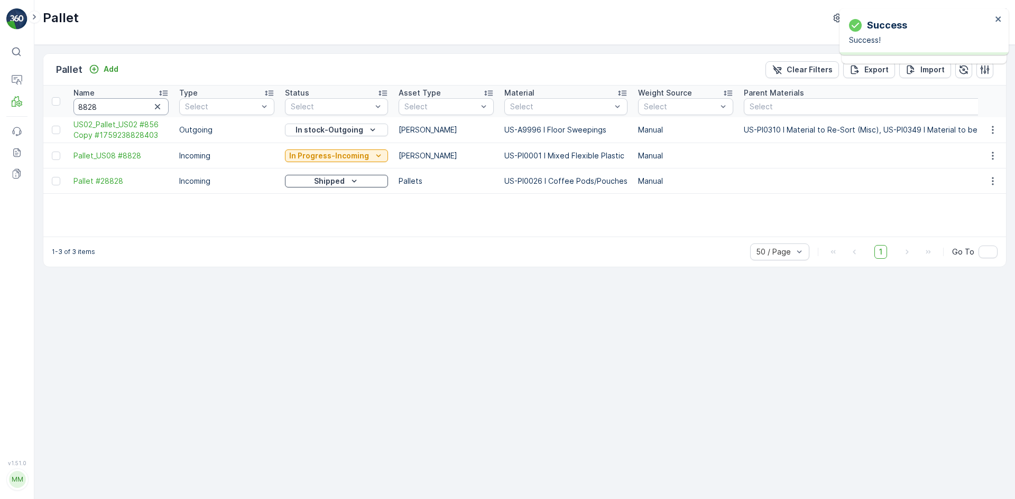
click at [123, 107] on input "8828" at bounding box center [120, 106] width 95 height 17
type input "8829"
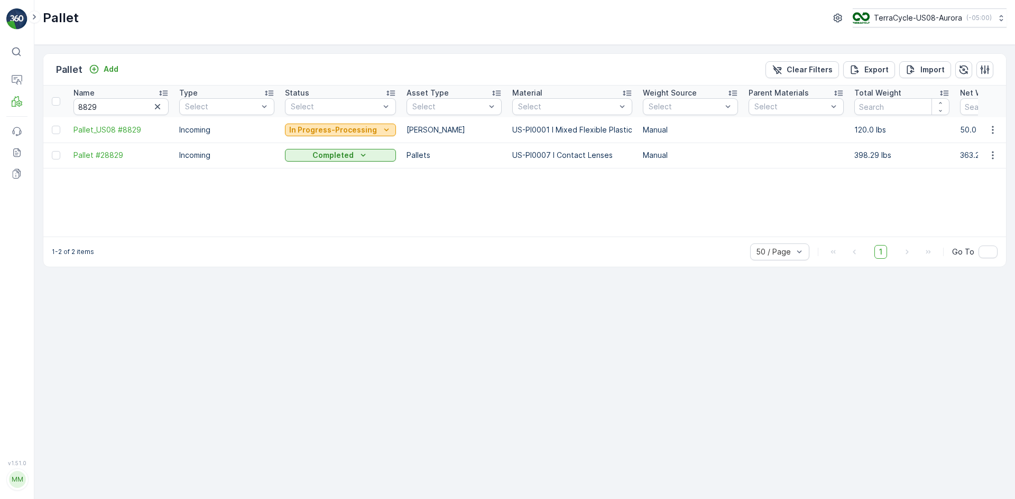
click at [304, 130] on p "In Progress-Processing" at bounding box center [333, 130] width 88 height 11
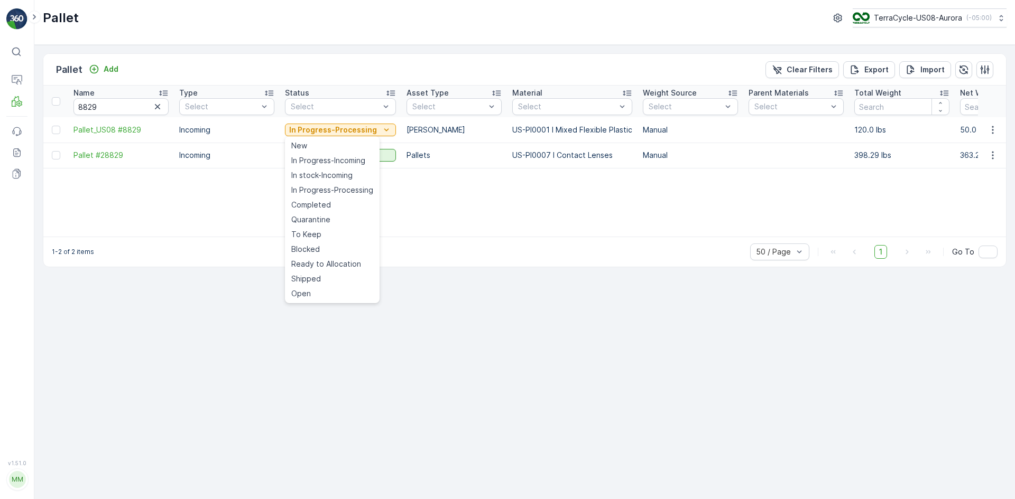
click at [325, 221] on span "Quarantine" at bounding box center [310, 220] width 39 height 11
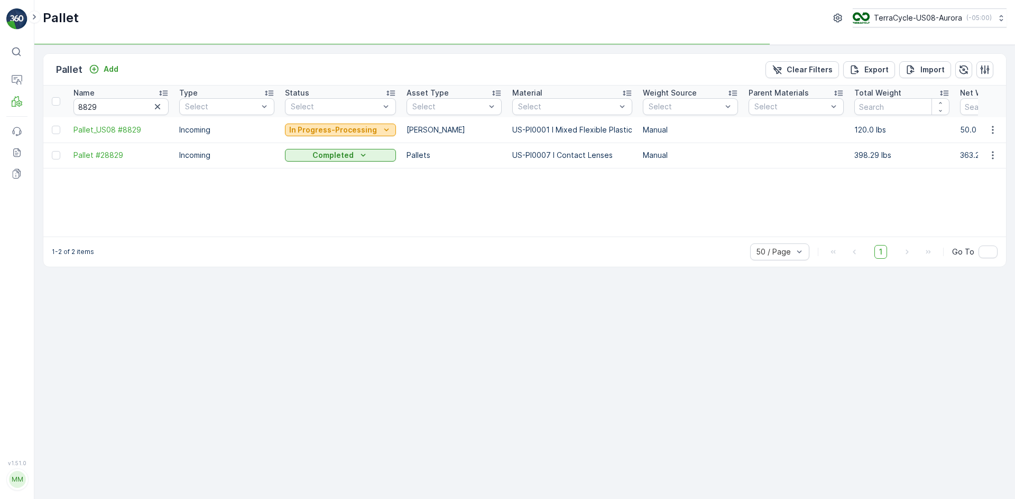
click at [329, 129] on p "In Progress-Processing" at bounding box center [333, 130] width 88 height 11
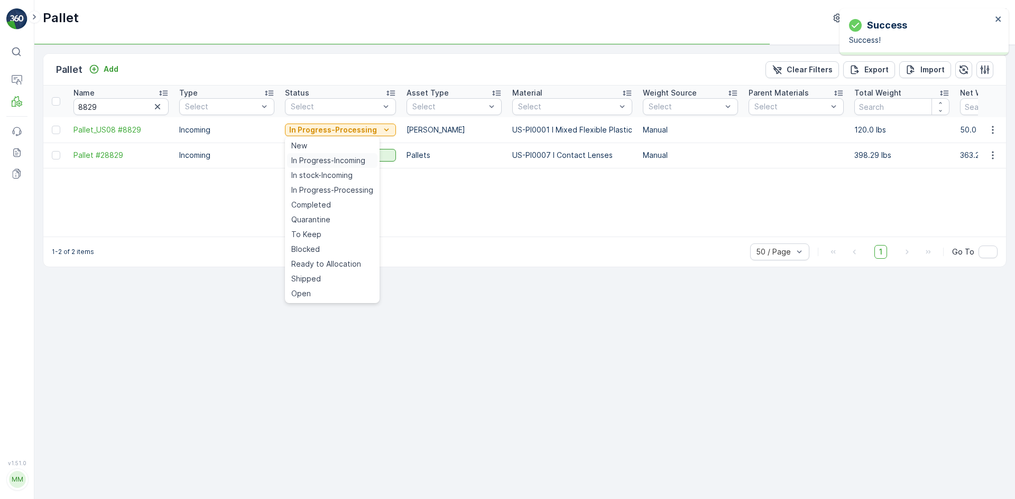
click at [326, 155] on span "In Progress-Incoming" at bounding box center [328, 160] width 74 height 11
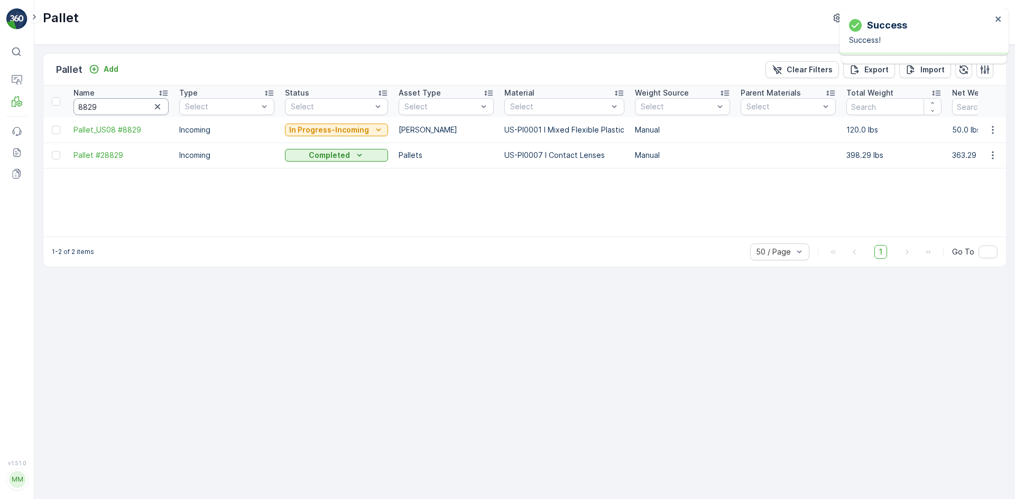
click at [115, 109] on input "8829" at bounding box center [120, 106] width 95 height 17
type input "8827"
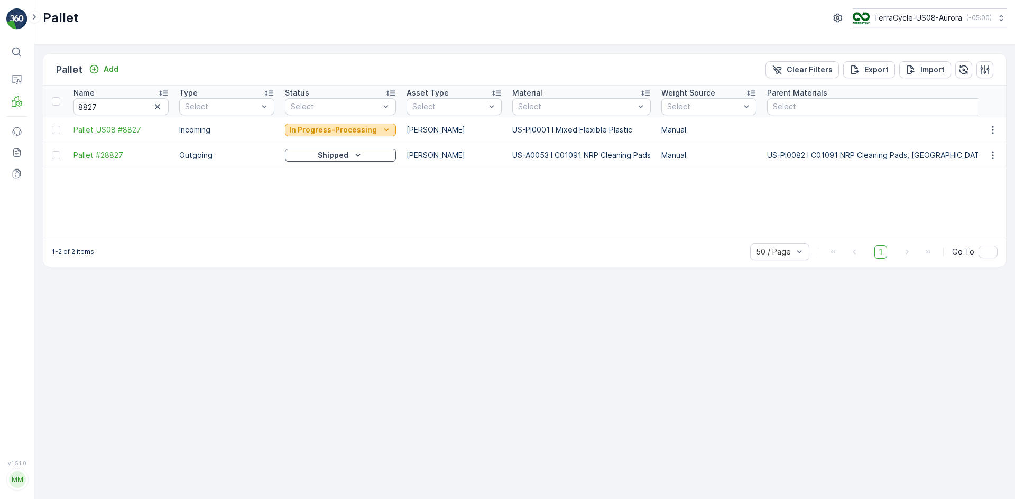
click at [294, 133] on p "In Progress-Processing" at bounding box center [333, 130] width 88 height 11
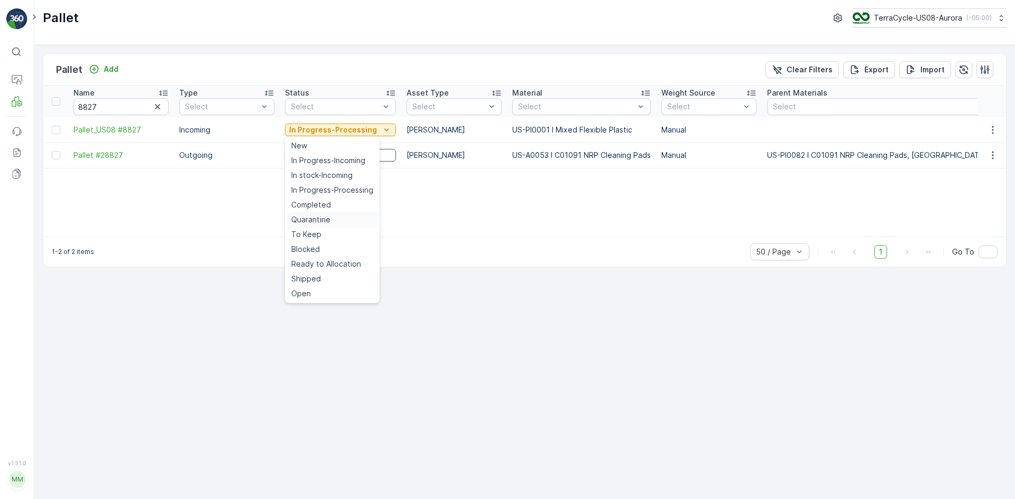
click at [317, 216] on span "Quarantine" at bounding box center [310, 220] width 39 height 11
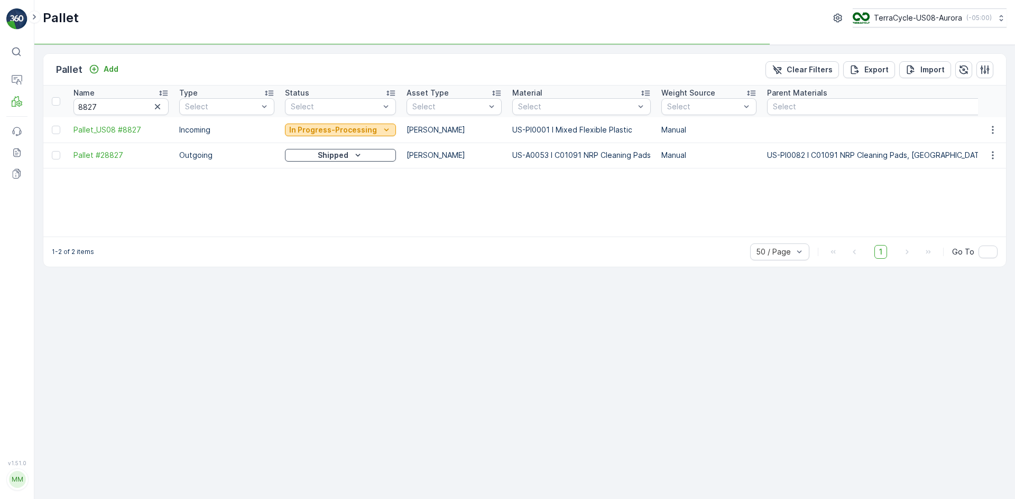
click at [338, 131] on p "In Progress-Processing" at bounding box center [333, 130] width 88 height 11
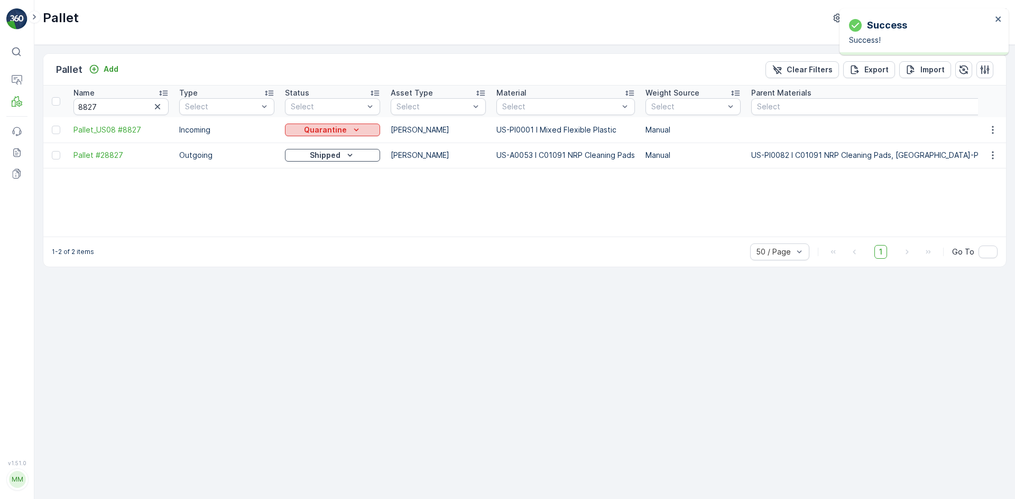
click at [334, 126] on p "Quarantine" at bounding box center [325, 130] width 43 height 11
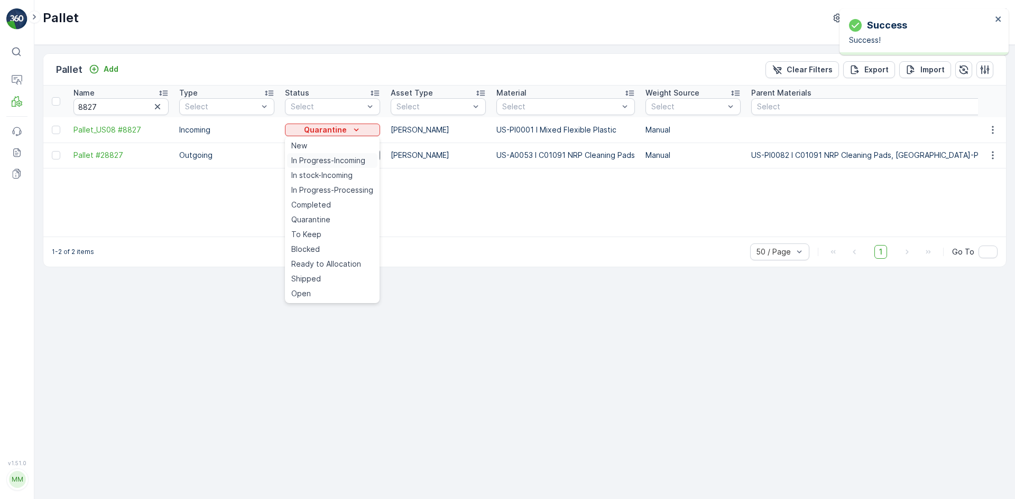
click at [332, 159] on span "In Progress-Incoming" at bounding box center [328, 160] width 74 height 11
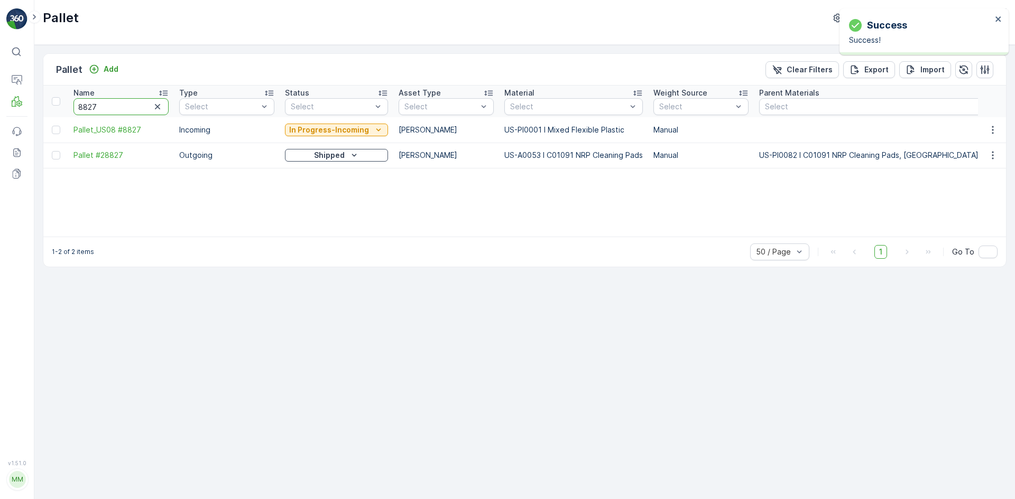
click at [131, 103] on input "8827" at bounding box center [120, 106] width 95 height 17
type input "8826"
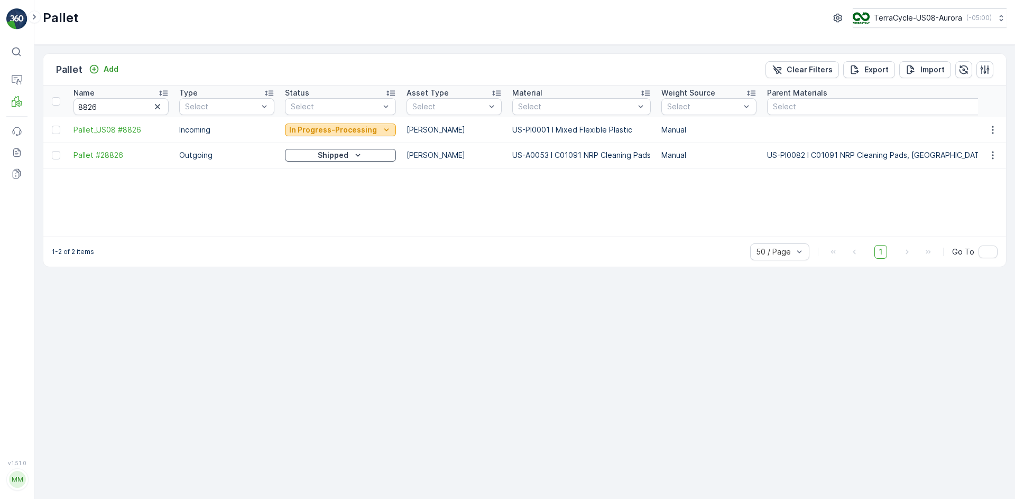
click at [327, 128] on p "In Progress-Processing" at bounding box center [333, 130] width 88 height 11
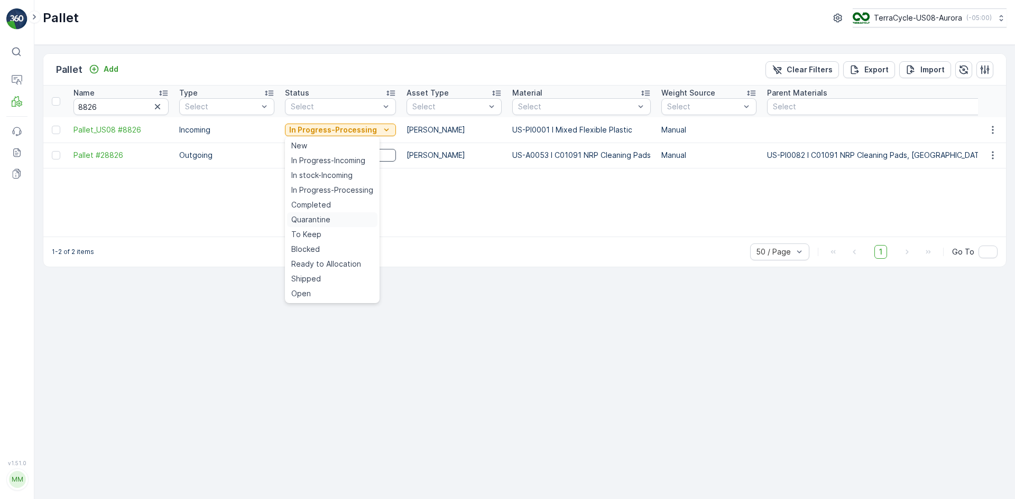
click at [336, 212] on div "Quarantine" at bounding box center [332, 219] width 90 height 15
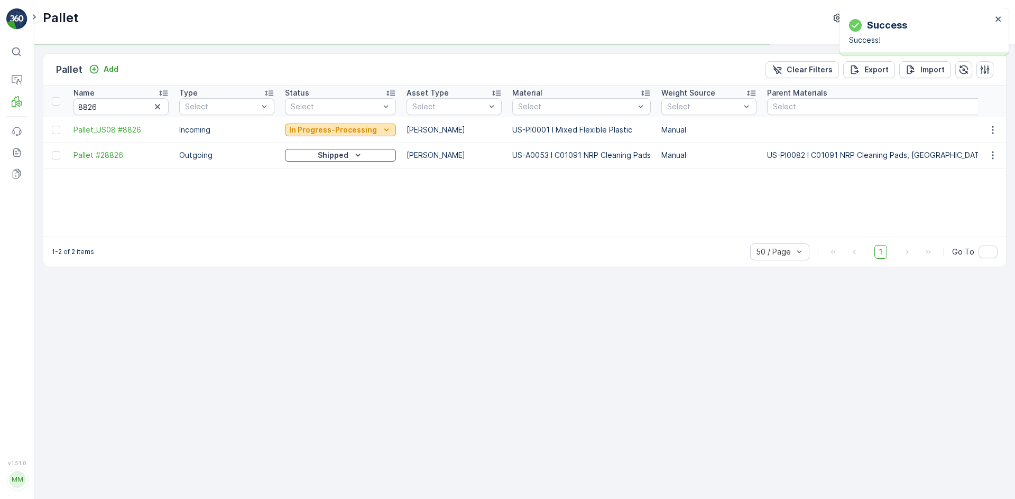
click at [324, 129] on p "In Progress-Processing" at bounding box center [333, 130] width 88 height 11
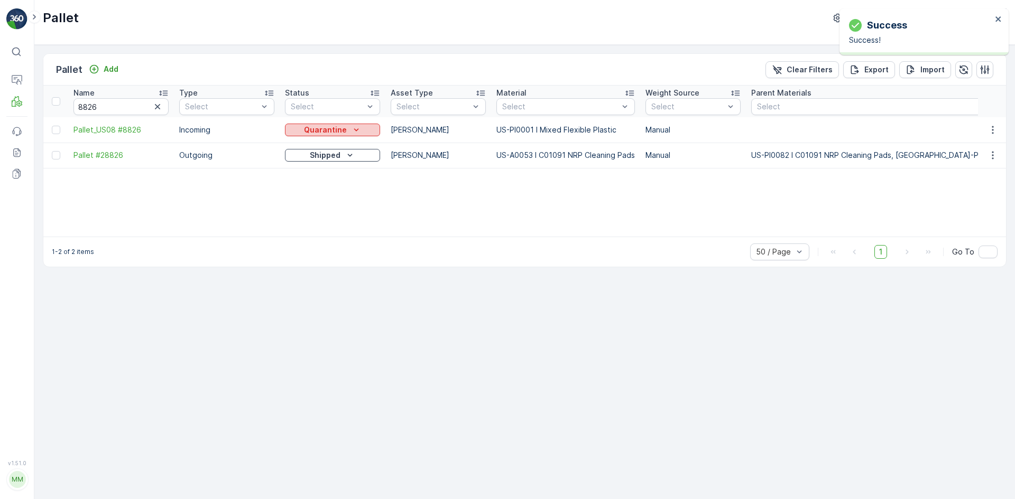
click at [324, 126] on p "Quarantine" at bounding box center [325, 130] width 43 height 11
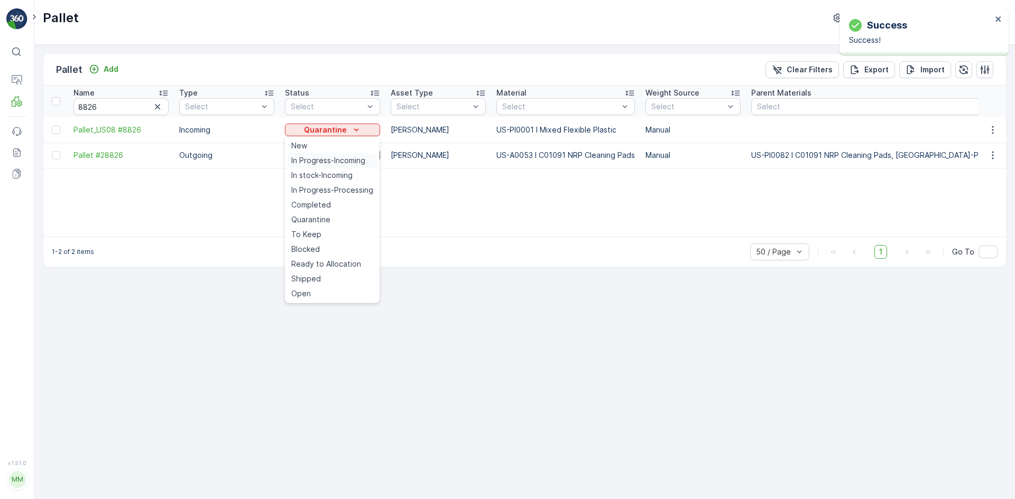
click at [332, 158] on span "In Progress-Incoming" at bounding box center [328, 160] width 74 height 11
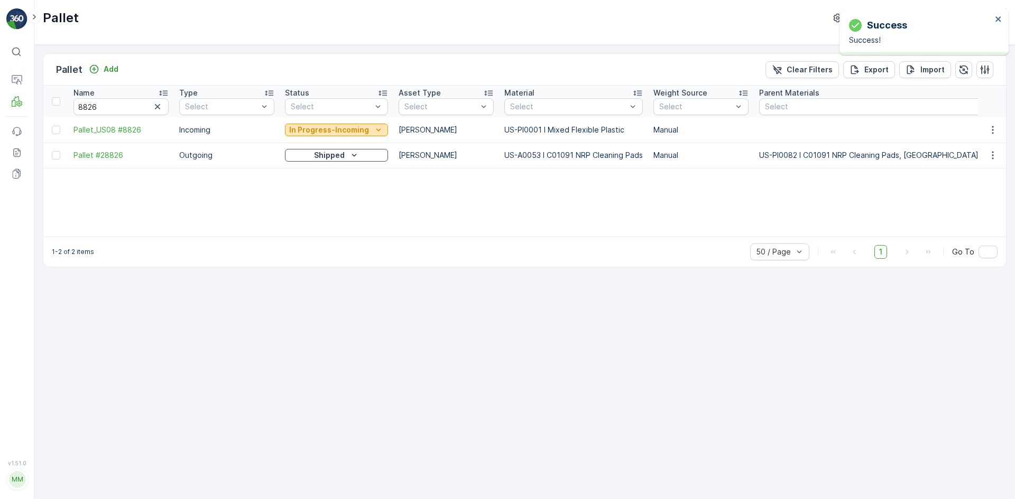
click at [340, 130] on p "In Progress-Incoming" at bounding box center [329, 130] width 80 height 11
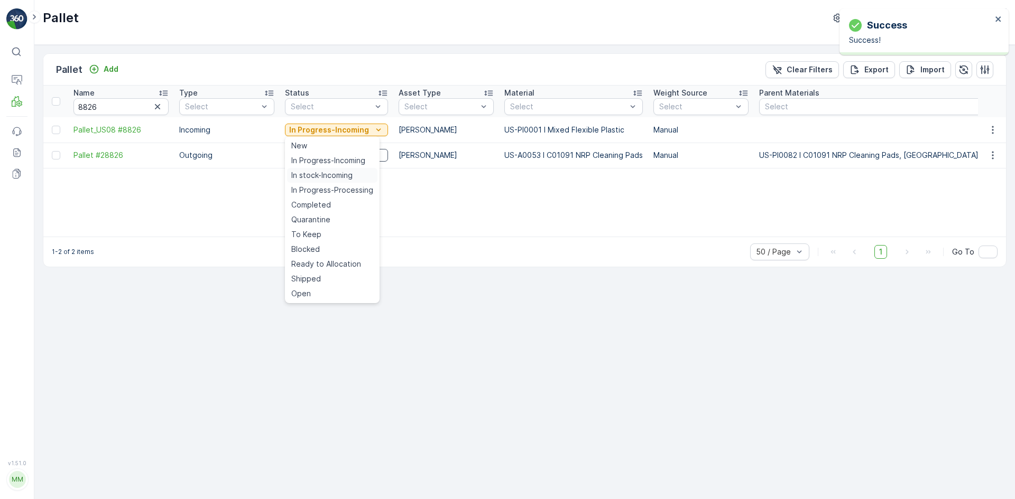
click at [337, 174] on span "In stock-Incoming" at bounding box center [321, 175] width 61 height 11
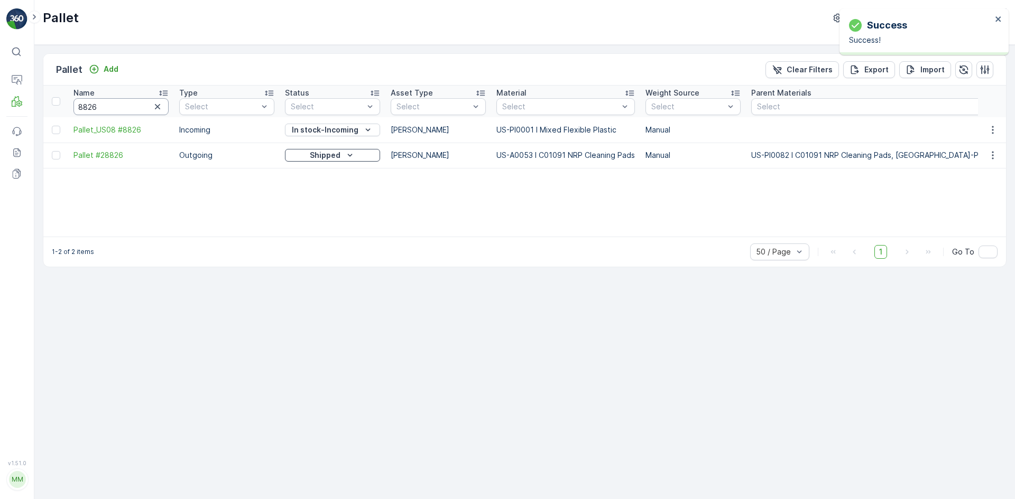
click at [115, 103] on input "8826" at bounding box center [120, 106] width 95 height 17
type input "882"
click at [116, 103] on input "882" at bounding box center [120, 106] width 95 height 17
type input "8827"
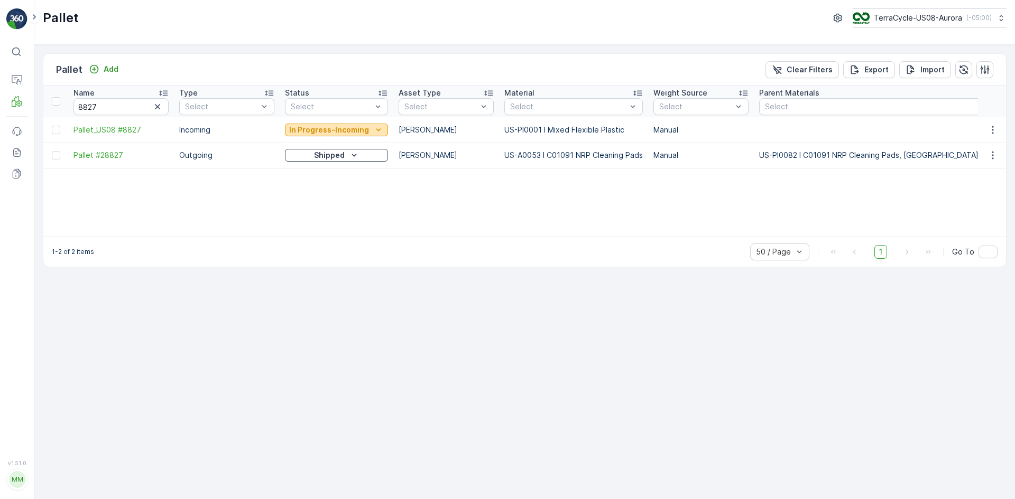
click at [361, 128] on p "In Progress-Incoming" at bounding box center [329, 130] width 80 height 11
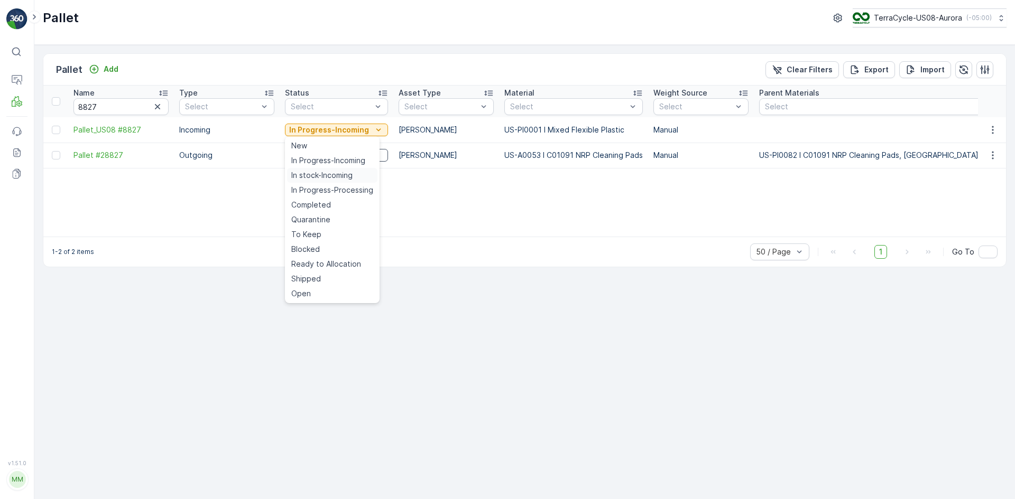
click at [334, 170] on span "In stock-Incoming" at bounding box center [321, 175] width 61 height 11
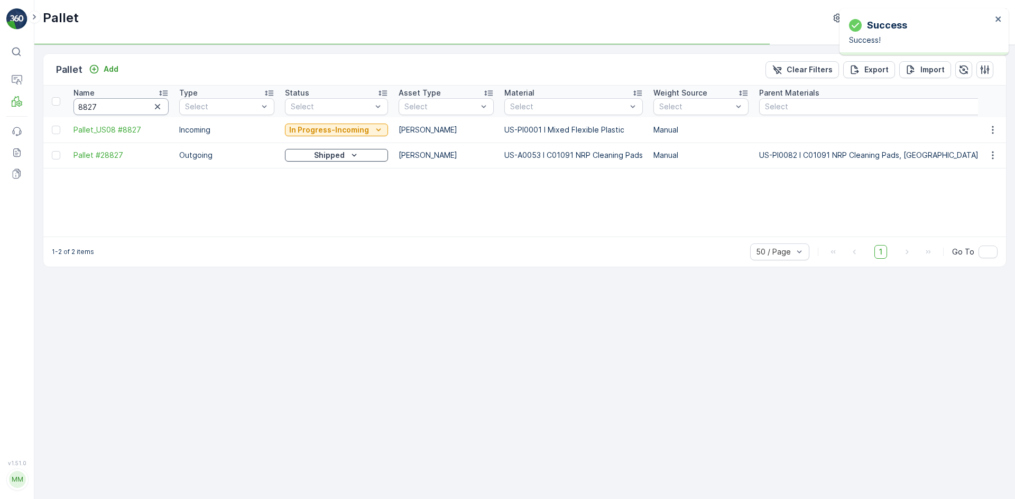
click at [142, 108] on input "8827" at bounding box center [120, 106] width 95 height 17
click at [142, 107] on input "8827" at bounding box center [120, 106] width 95 height 17
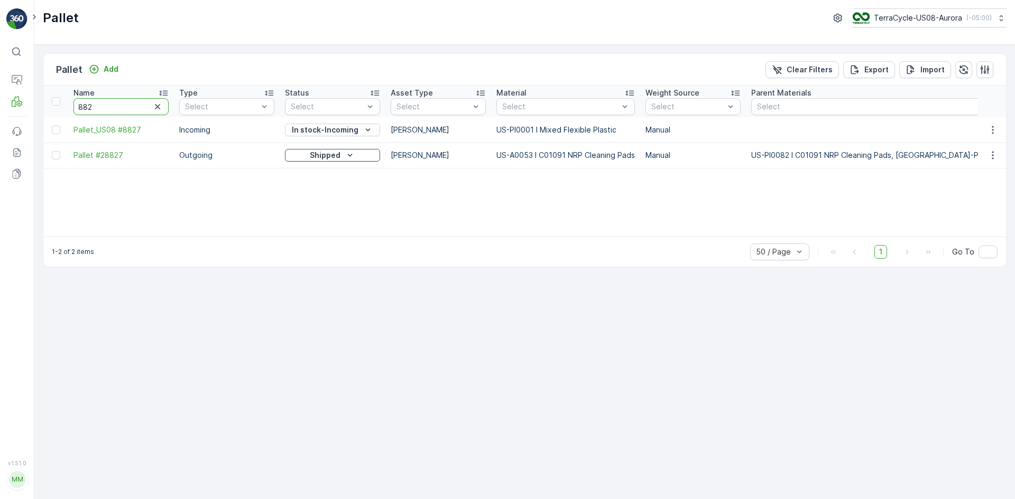
type input "8828"
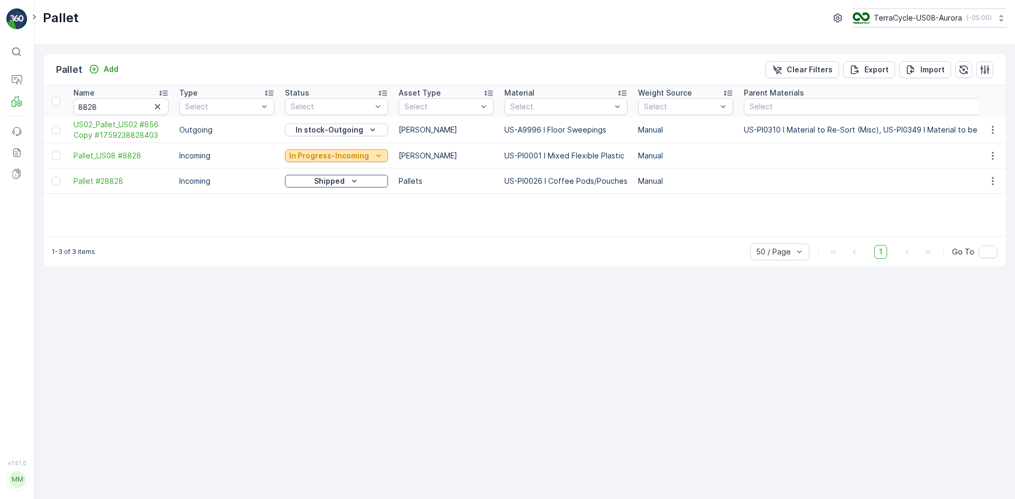
click at [345, 157] on p "In Progress-Incoming" at bounding box center [329, 156] width 80 height 11
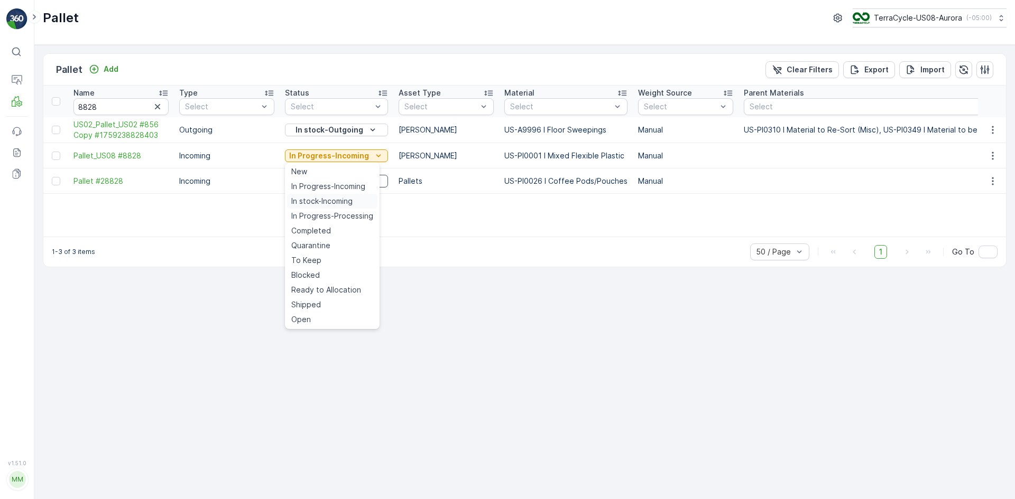
click at [338, 194] on div "In stock-Incoming" at bounding box center [332, 201] width 90 height 15
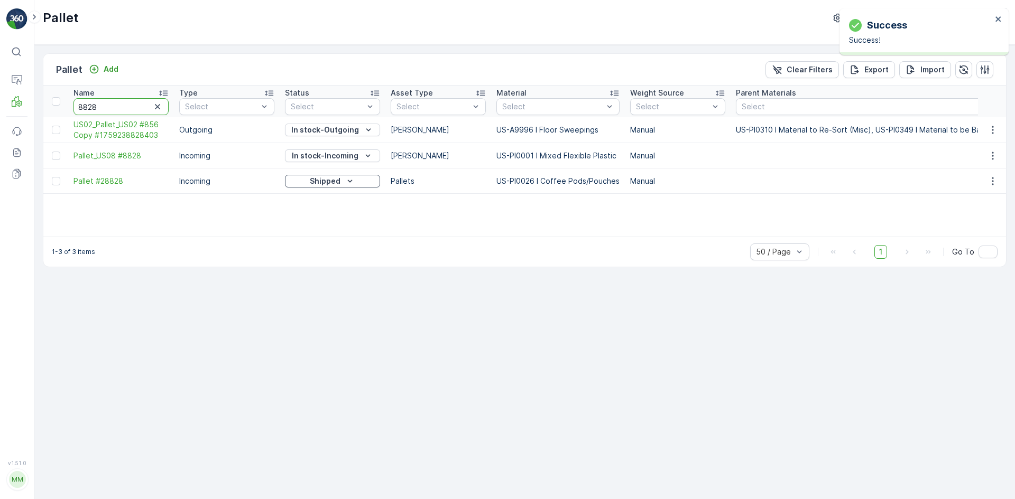
click at [105, 107] on input "8828" at bounding box center [120, 106] width 95 height 17
type input "8829"
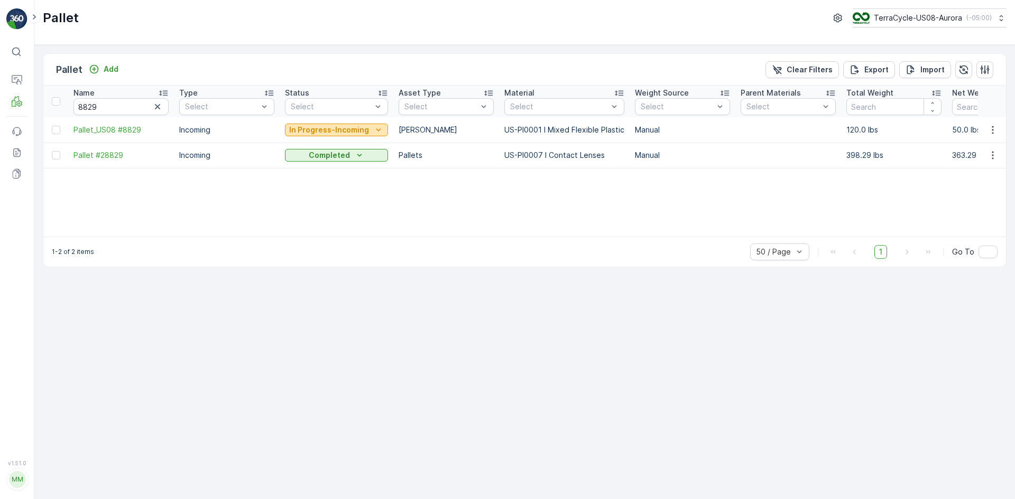
click at [319, 128] on p "In Progress-Incoming" at bounding box center [329, 130] width 80 height 11
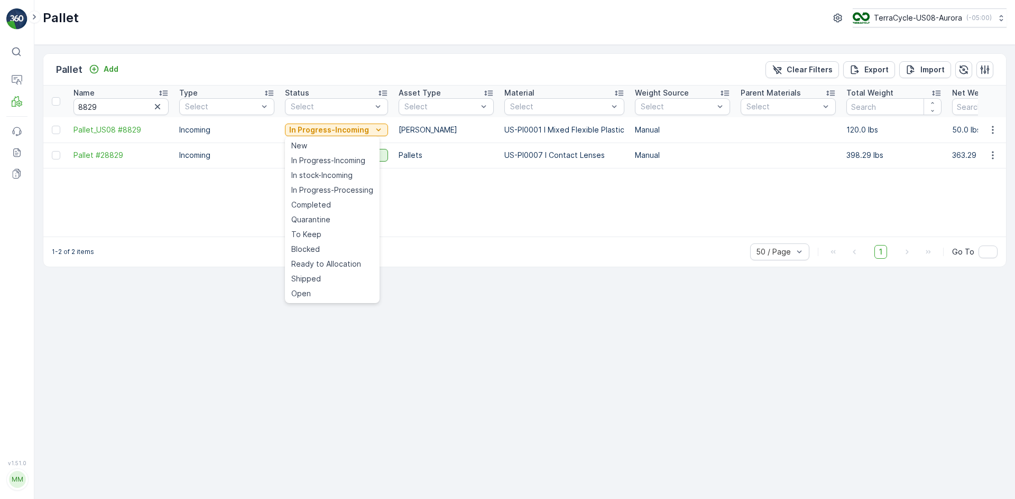
click at [327, 173] on span "In stock-Incoming" at bounding box center [321, 175] width 61 height 11
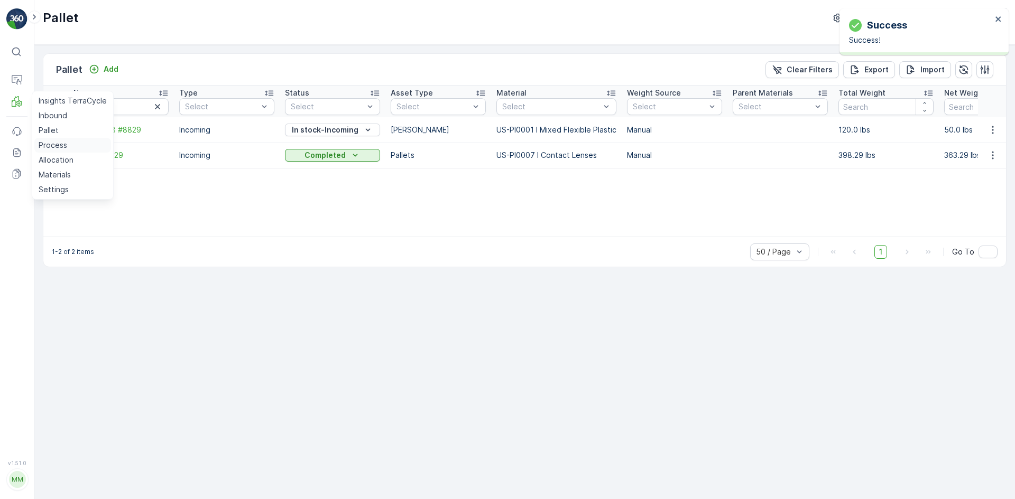
click at [51, 146] on p "Process" at bounding box center [53, 145] width 29 height 11
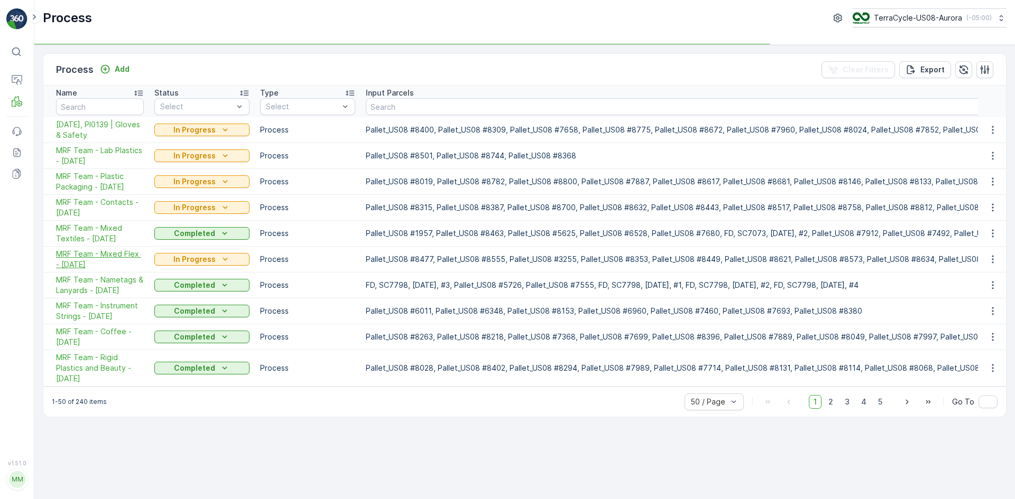
click at [104, 257] on span "MRF Team - Mixed Flex - [DATE]" at bounding box center [100, 259] width 88 height 21
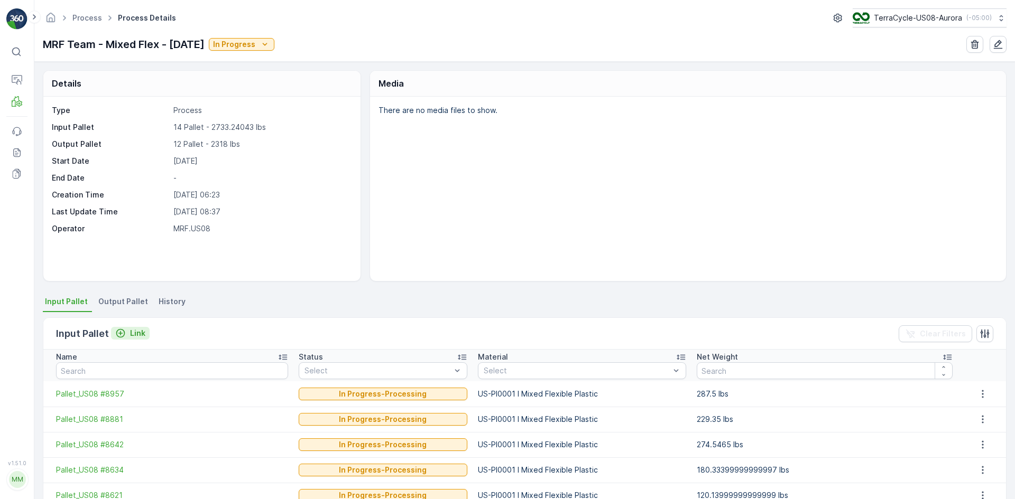
click at [140, 333] on p "Link" at bounding box center [137, 333] width 15 height 11
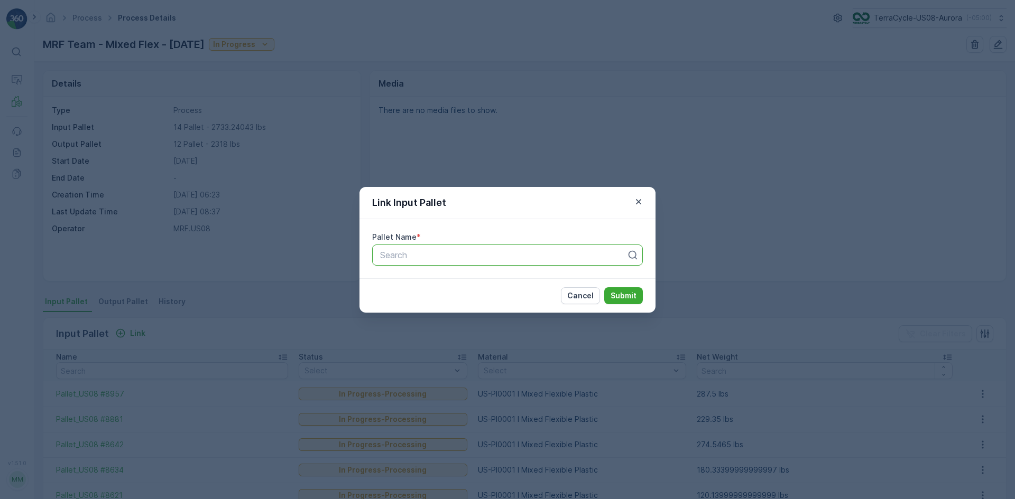
click at [511, 257] on div at bounding box center [503, 255] width 248 height 10
type input "8829"
click at [488, 297] on div "Pallet_US08 #8829" at bounding box center [507, 299] width 258 height 10
click at [630, 294] on p "Submit" at bounding box center [623, 296] width 26 height 11
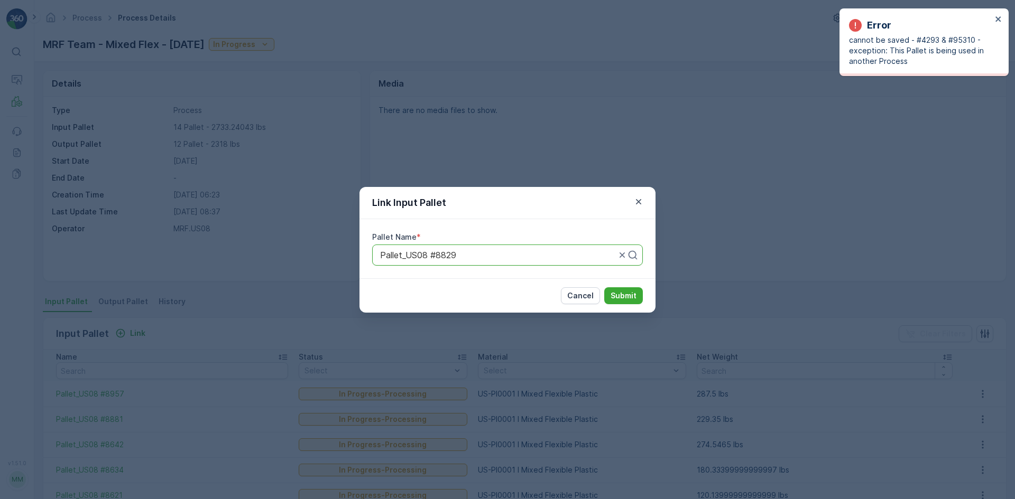
click at [485, 258] on div at bounding box center [498, 255] width 238 height 10
click at [492, 256] on div at bounding box center [498, 255] width 238 height 10
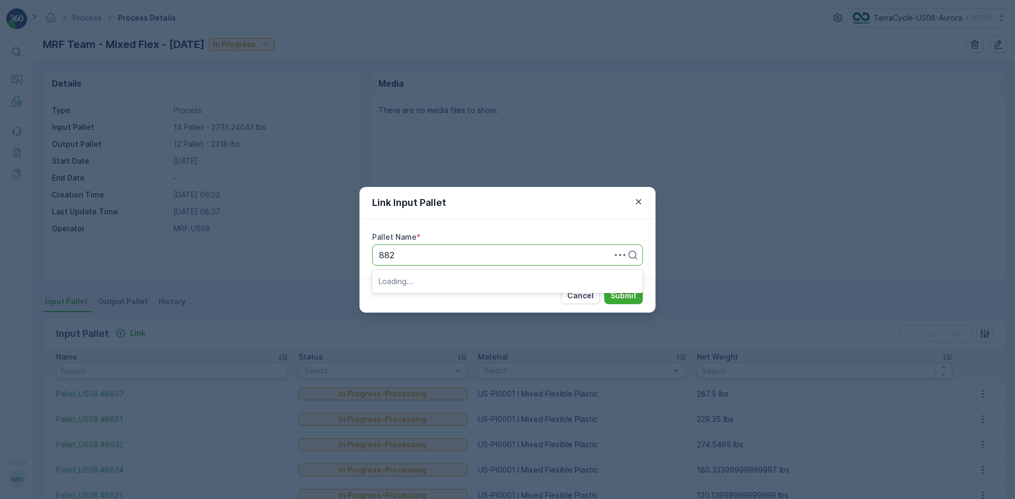
type input "8828"
click at [483, 279] on div "Pallet_US08 #8828" at bounding box center [507, 281] width 258 height 10
click at [635, 290] on button "Submit" at bounding box center [623, 295] width 39 height 17
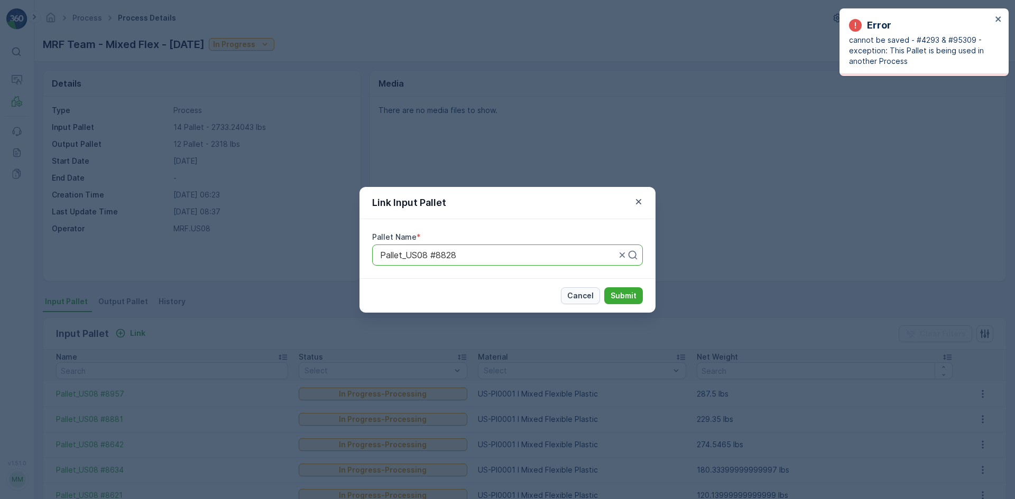
click at [595, 298] on button "Cancel" at bounding box center [580, 295] width 39 height 17
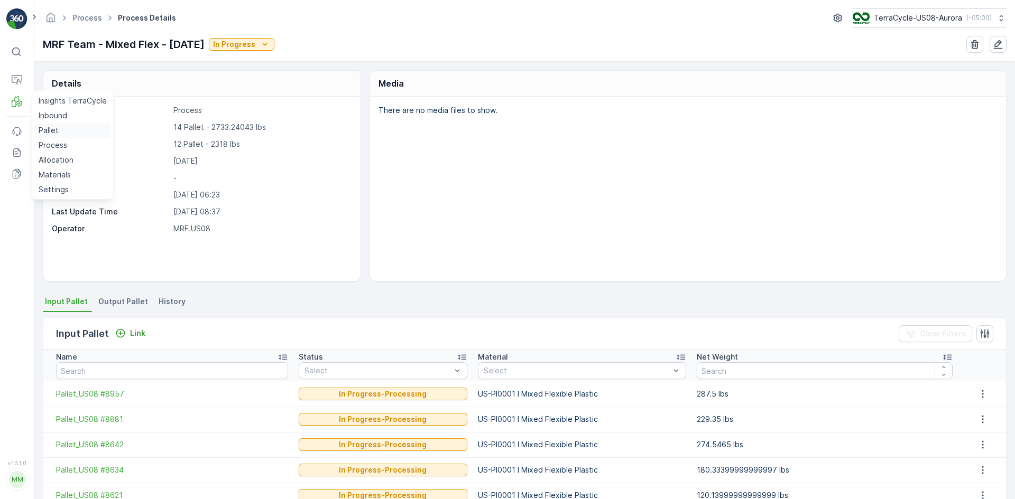
click at [62, 129] on link "Pallet" at bounding box center [72, 130] width 77 height 15
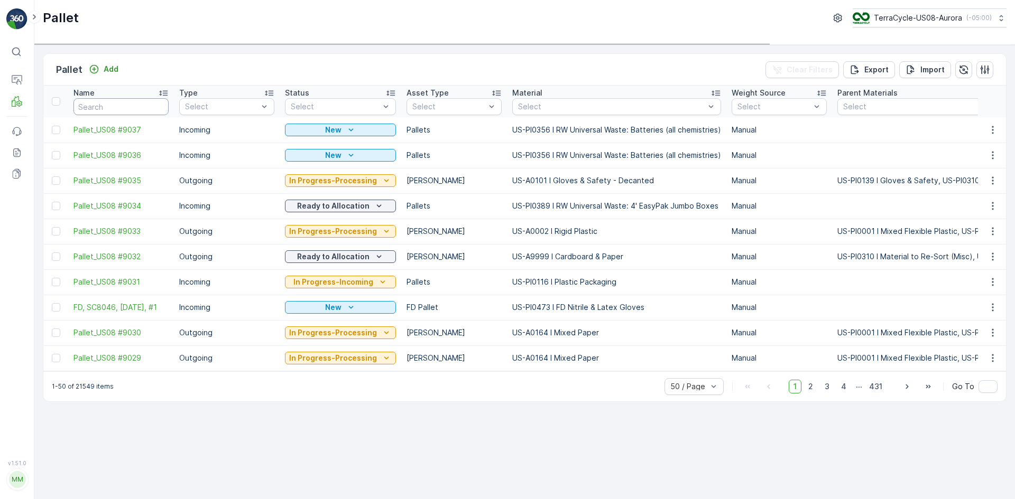
click at [124, 108] on input "text" at bounding box center [120, 106] width 95 height 17
type input "8826"
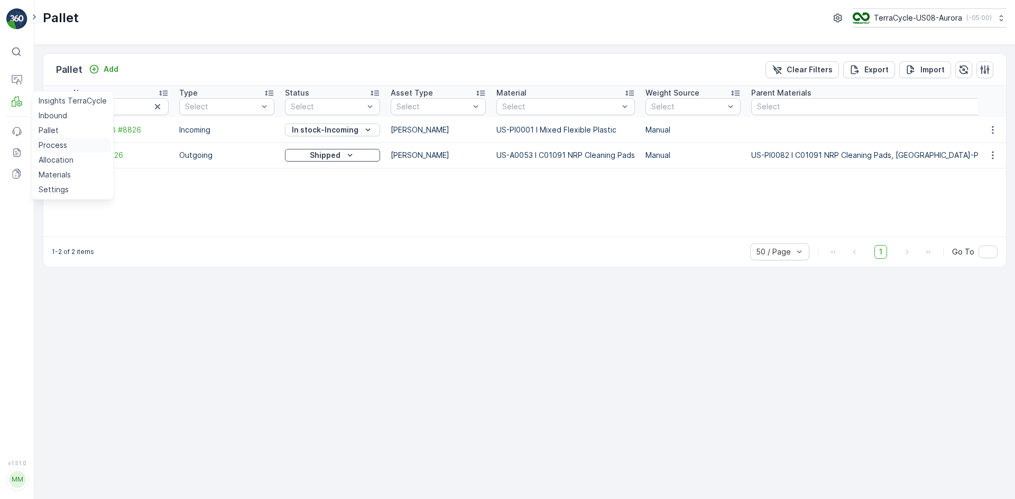
click at [59, 143] on p "Process" at bounding box center [53, 145] width 29 height 11
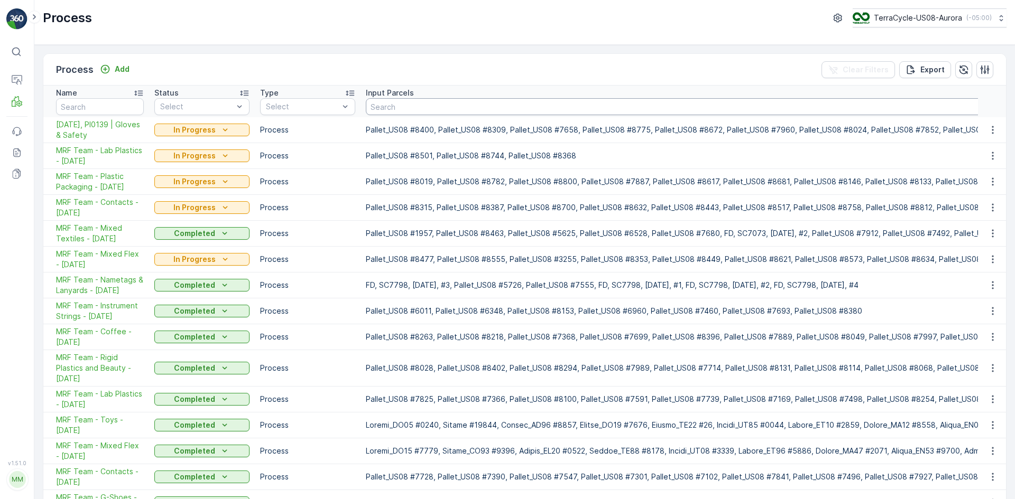
type input "8826"
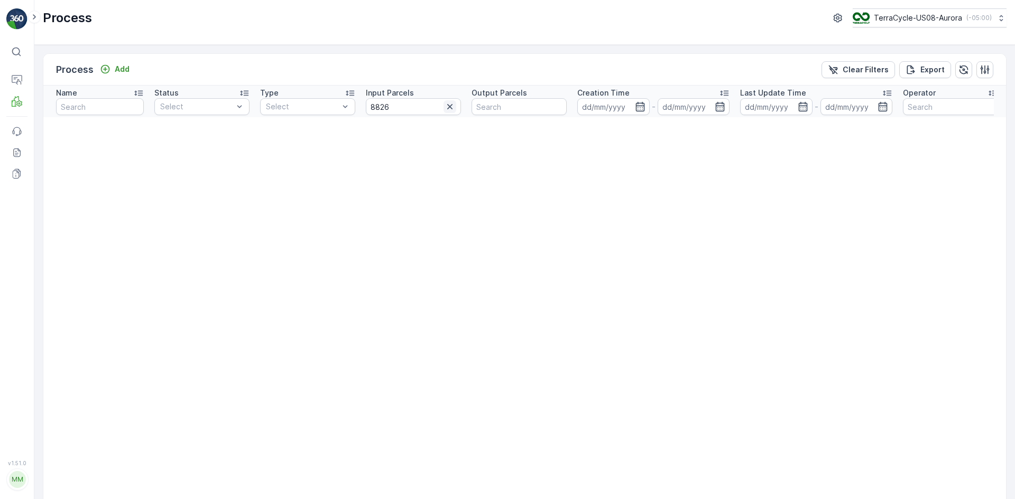
click at [453, 106] on icon "button" at bounding box center [449, 106] width 11 height 11
click at [523, 105] on input "text" at bounding box center [518, 106] width 95 height 17
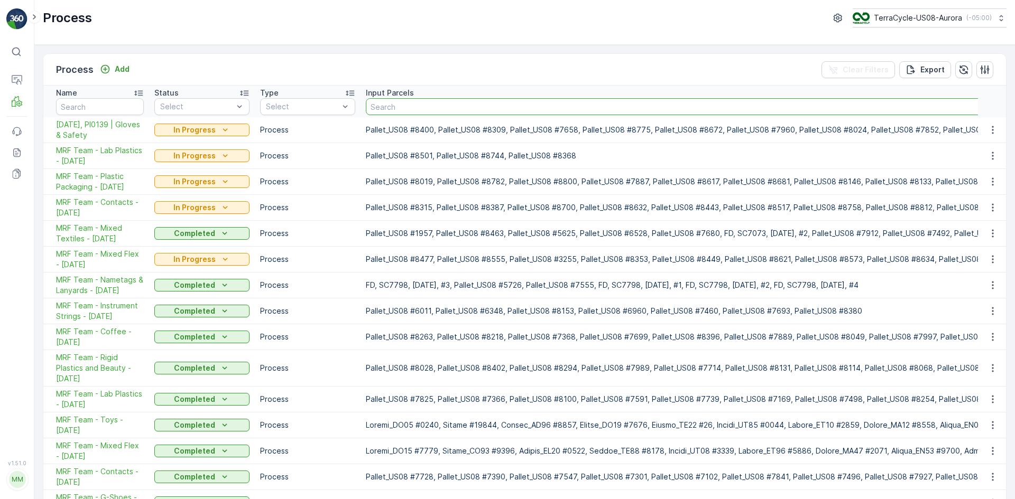
drag, startPoint x: 674, startPoint y: 104, endPoint x: 961, endPoint y: 96, distance: 287.6
drag, startPoint x: 924, startPoint y: 95, endPoint x: 803, endPoint y: 94, distance: 121.5
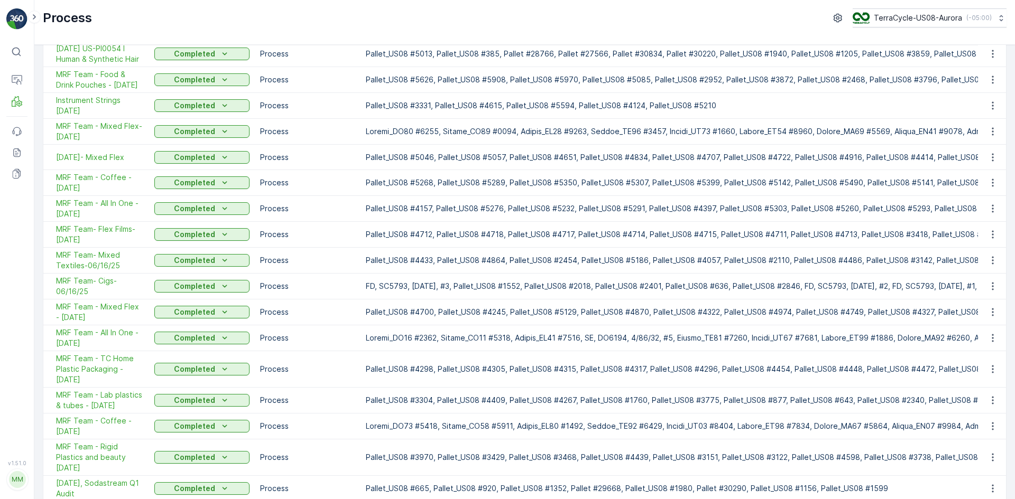
scroll to position [999, 0]
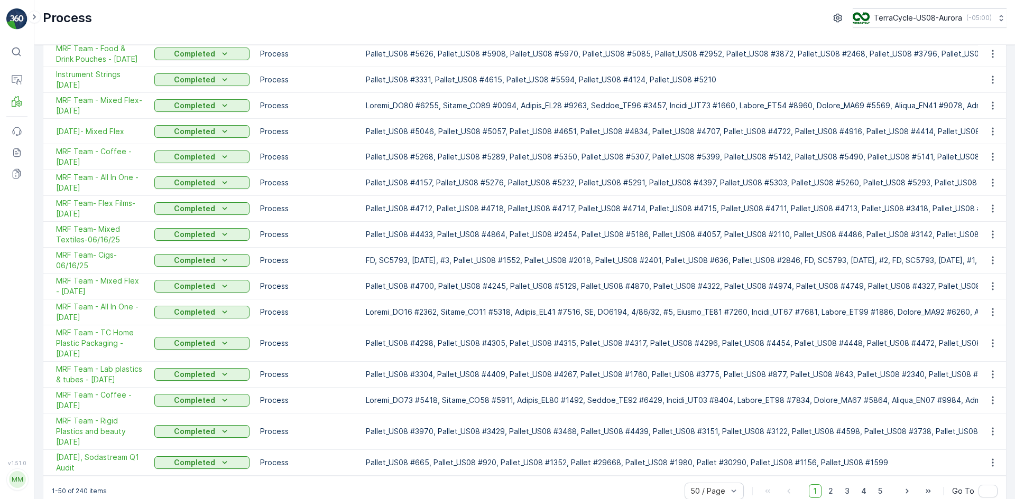
drag, startPoint x: 568, startPoint y: 461, endPoint x: 639, endPoint y: 467, distance: 71.6
click at [639, 476] on div "1-50 of 240 items 50 / Page 1 2 3 4 5 Go To" at bounding box center [524, 491] width 962 height 30
drag, startPoint x: 638, startPoint y: 460, endPoint x: 669, endPoint y: 460, distance: 30.7
click at [669, 476] on div "1-50 of 240 items 50 / Page 1 2 3 4 5 Go To" at bounding box center [524, 491] width 962 height 30
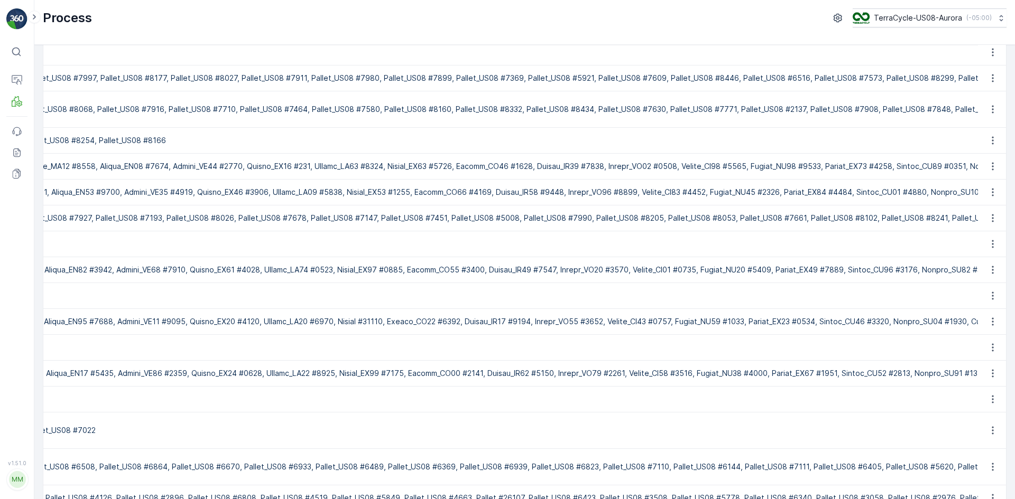
scroll to position [0, 0]
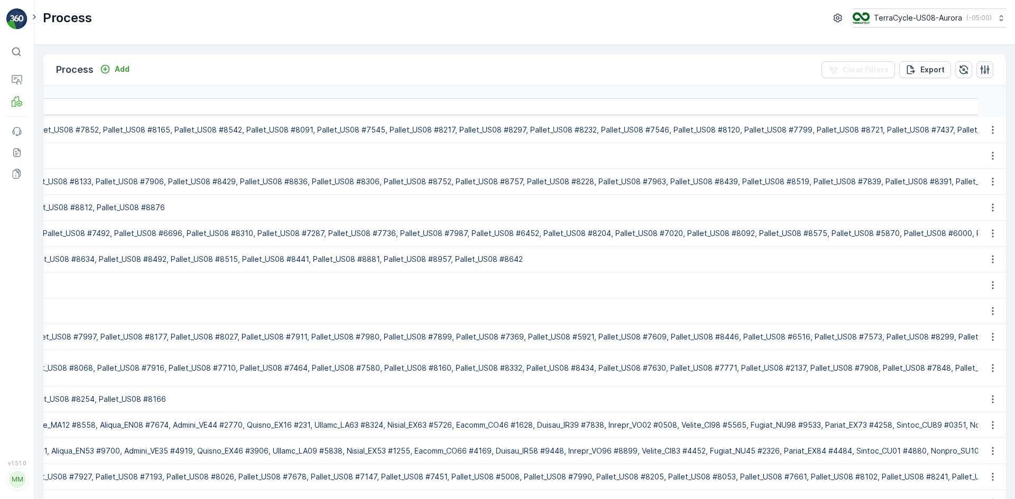
click at [980, 71] on icon "button" at bounding box center [984, 69] width 11 height 11
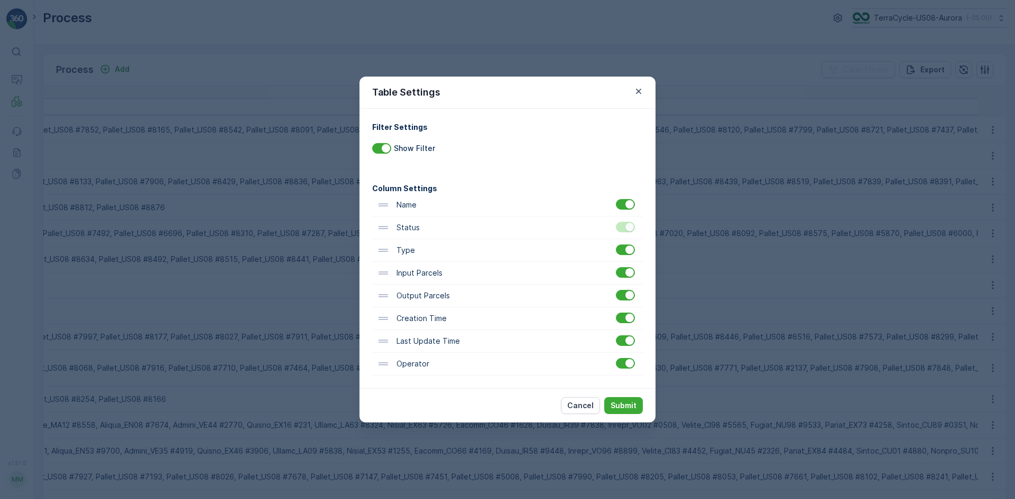
click at [556, 56] on div "Table Settings Filter Settings Show Filter Column Settings Name Status Type Inp…" at bounding box center [507, 249] width 1015 height 499
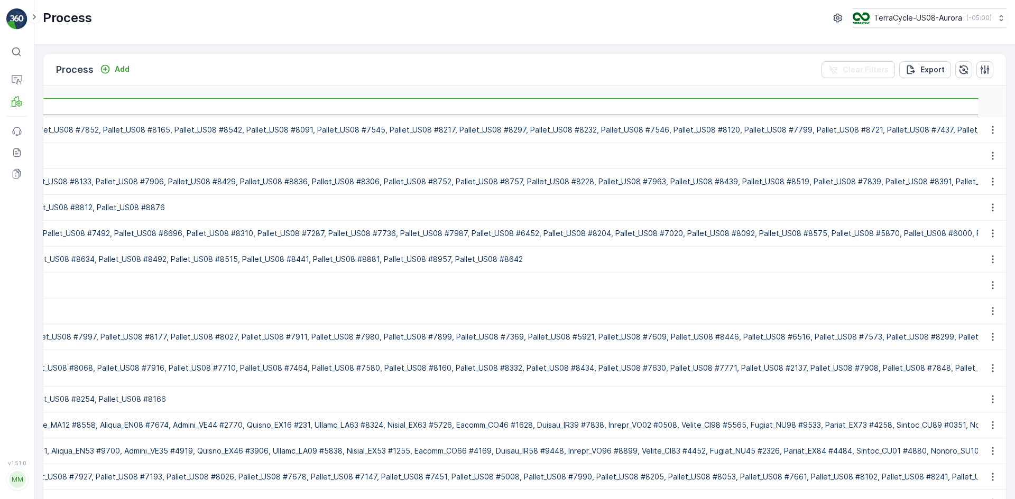
drag, startPoint x: 467, startPoint y: 101, endPoint x: 776, endPoint y: 80, distance: 309.3
drag, startPoint x: 783, startPoint y: 99, endPoint x: 768, endPoint y: 82, distance: 22.1
click at [57, 143] on p "Process" at bounding box center [53, 145] width 29 height 11
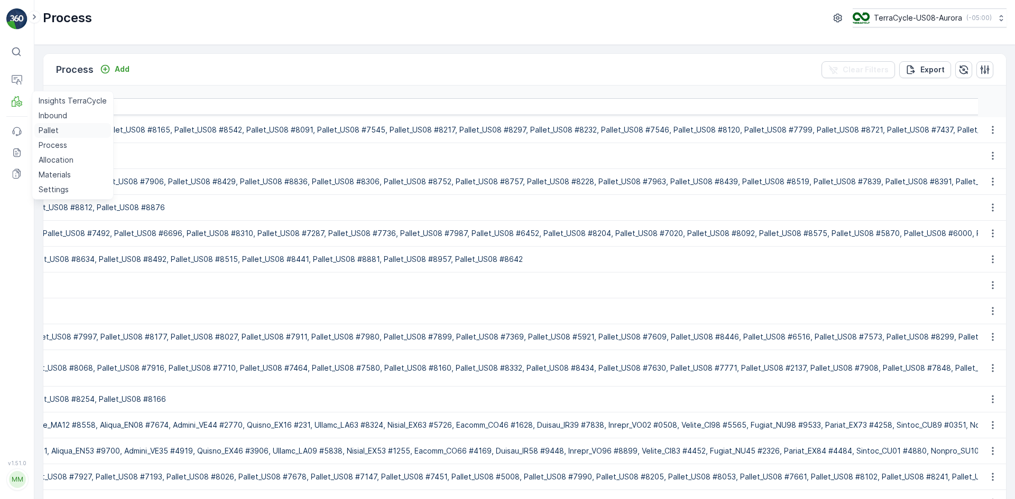
click at [49, 128] on p "Pallet" at bounding box center [49, 130] width 20 height 11
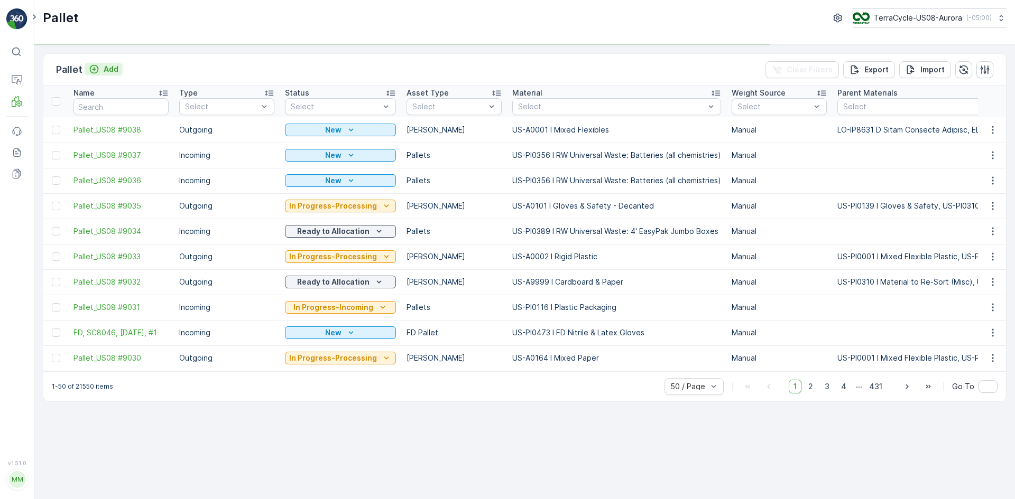
click at [114, 67] on p "Add" at bounding box center [111, 69] width 15 height 11
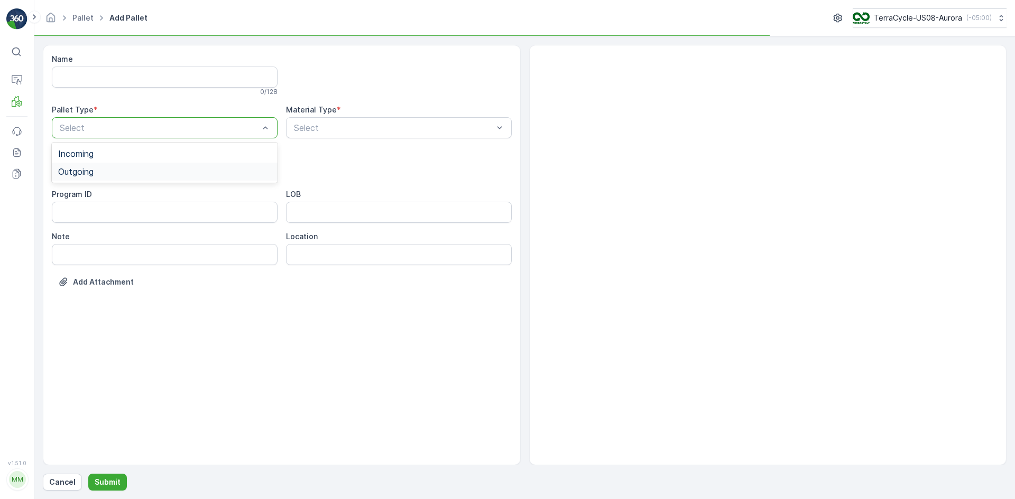
click at [152, 169] on div "Outgoing" at bounding box center [164, 172] width 213 height 10
click at [151, 130] on div at bounding box center [159, 128] width 201 height 10
click at [61, 481] on p "Cancel" at bounding box center [62, 482] width 26 height 11
click at [73, 480] on p "Cancel" at bounding box center [62, 482] width 26 height 11
